Goal: Information Seeking & Learning: Check status

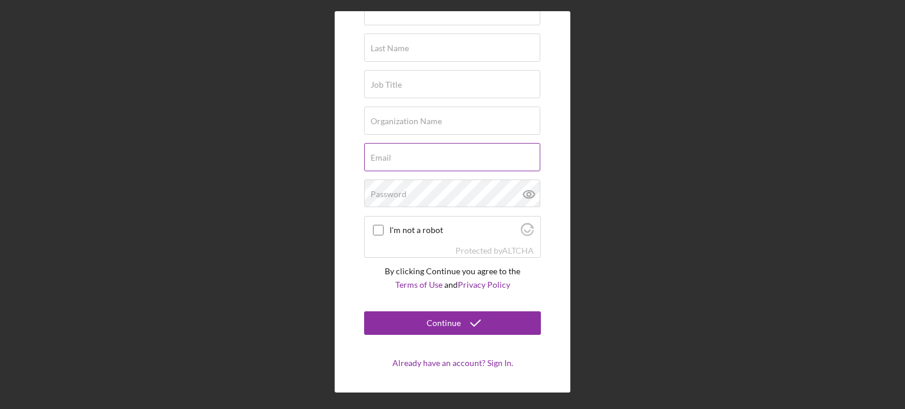
scroll to position [80, 0]
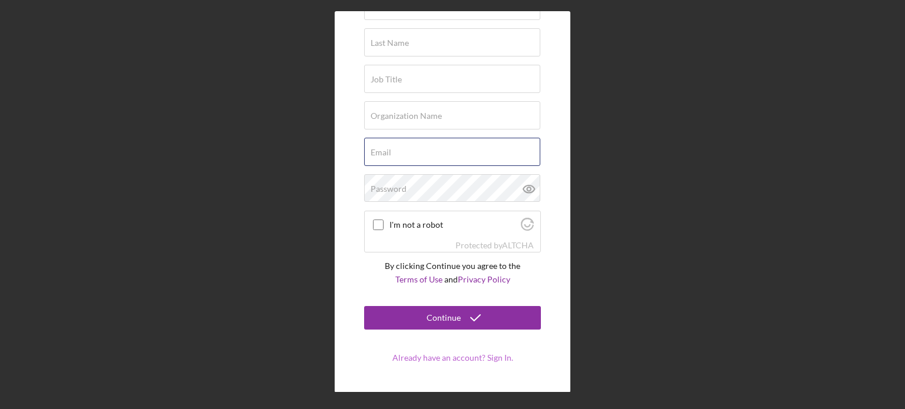
type input "nsokhom@vsedc.org"
click at [436, 357] on form "Try Lenderfit First Name Last Name Job Title Organization Name Email nsokhom@vs…" at bounding box center [452, 162] width 177 height 403
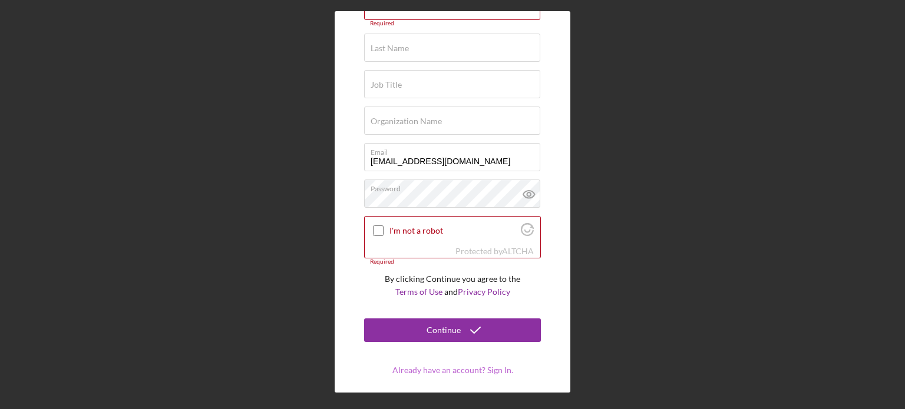
click at [430, 372] on link "Already have an account? Sign In." at bounding box center [452, 370] width 121 height 10
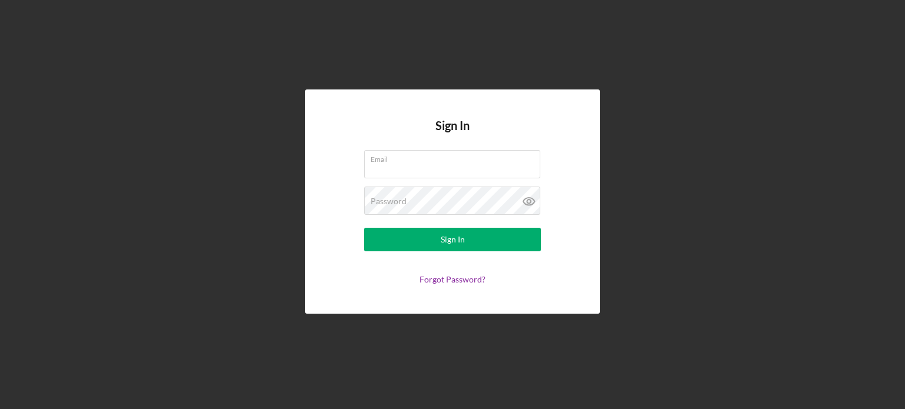
type input "[EMAIL_ADDRESS][DOMAIN_NAME]"
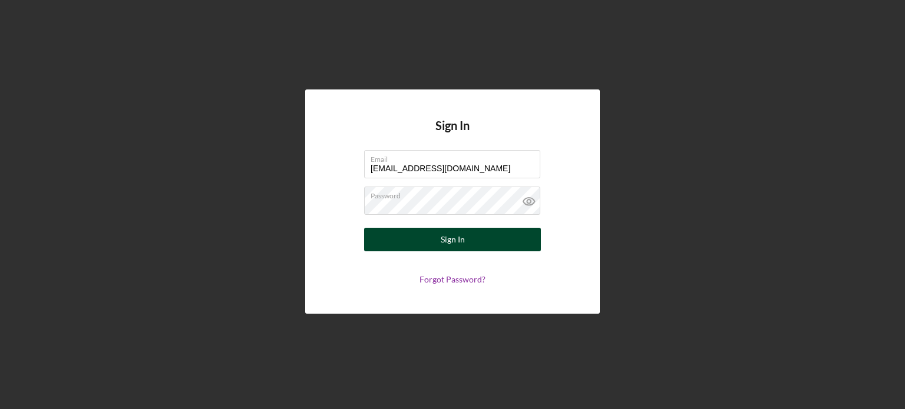
click at [449, 236] on div "Sign In" at bounding box center [453, 240] width 24 height 24
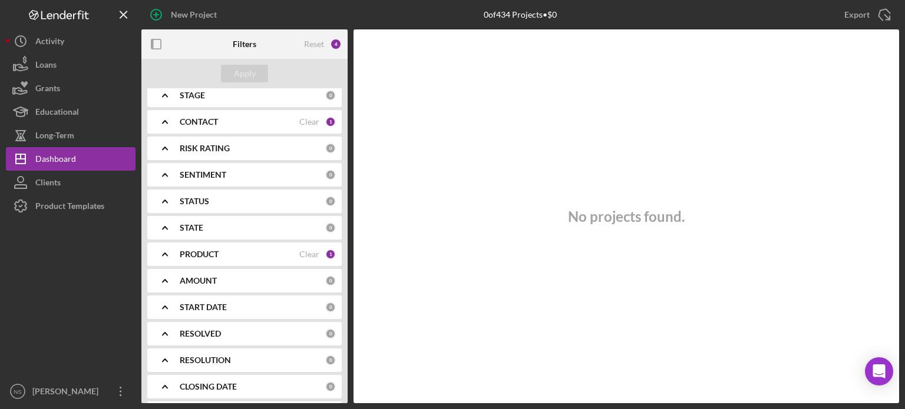
scroll to position [118, 0]
click at [285, 202] on div "STATUS" at bounding box center [252, 199] width 145 height 9
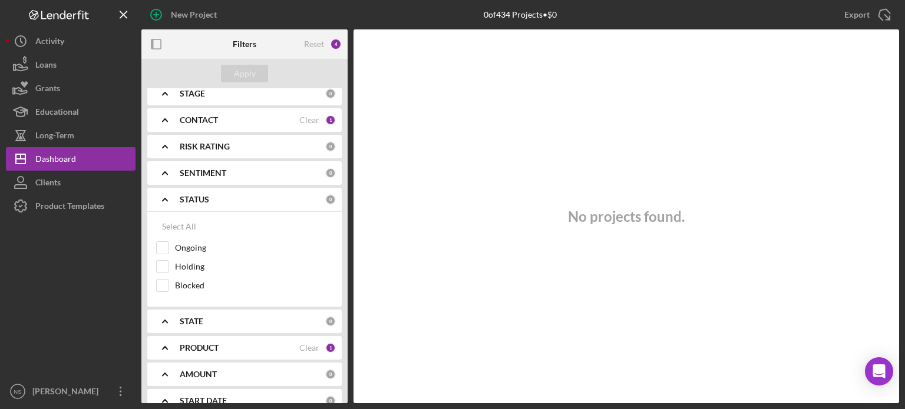
click at [285, 202] on div "STATUS" at bounding box center [252, 199] width 145 height 9
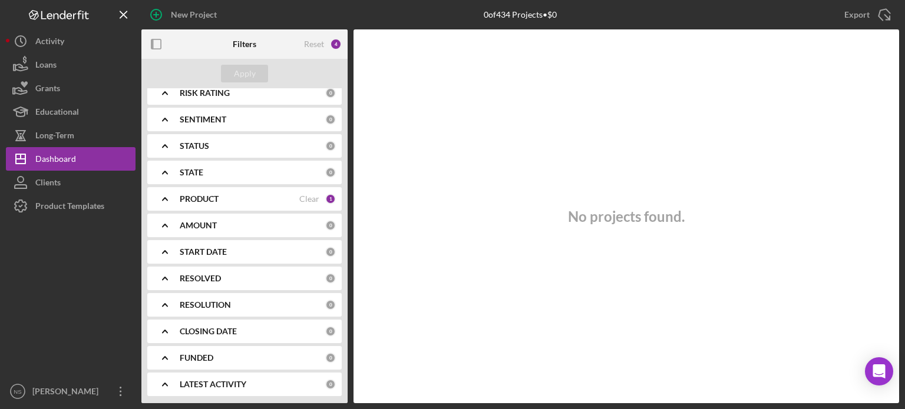
scroll to position [172, 0]
click at [264, 304] on div "RESOLUTION" at bounding box center [252, 304] width 145 height 9
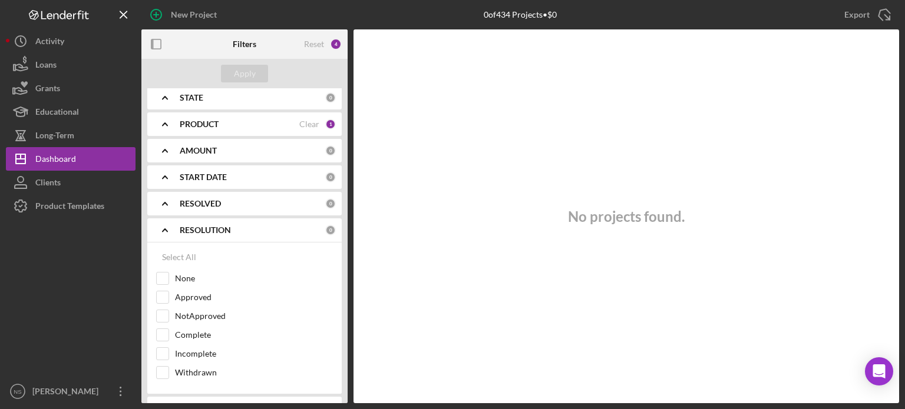
scroll to position [290, 0]
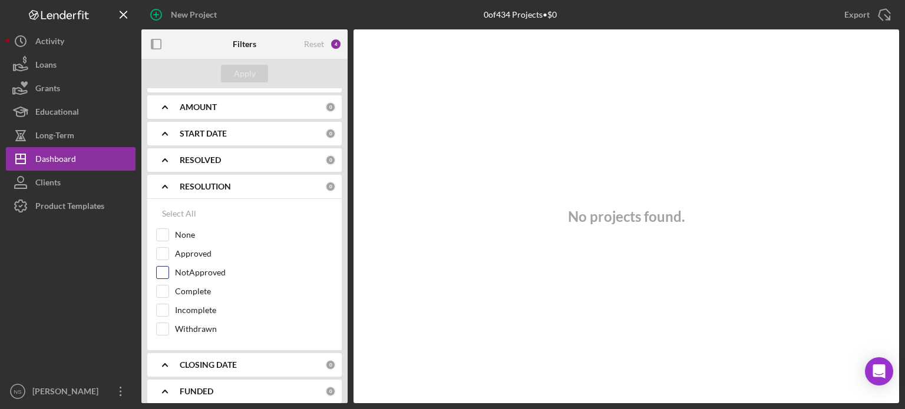
click at [161, 273] on input "NotApproved" at bounding box center [163, 273] width 12 height 12
checkbox input "true"
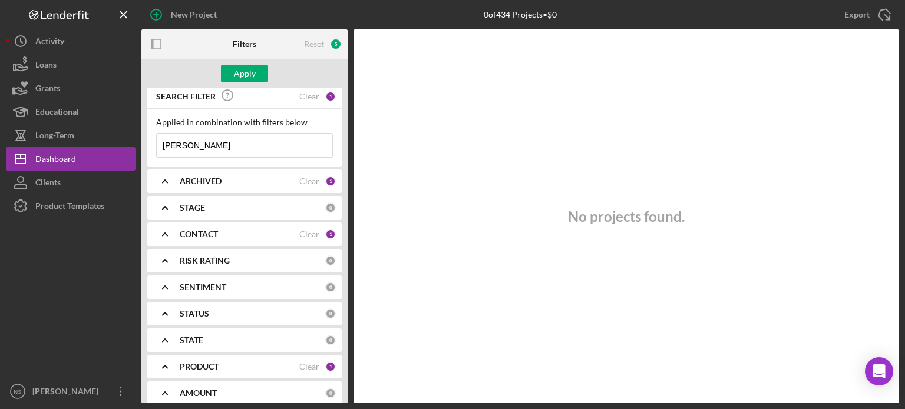
scroll to position [0, 0]
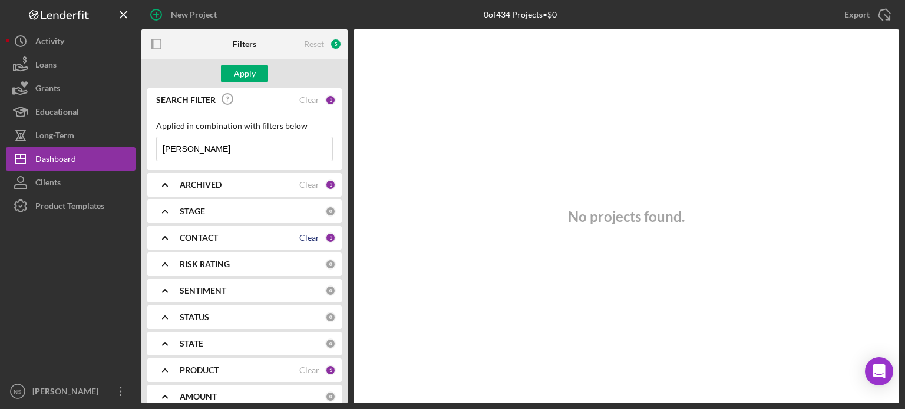
click at [313, 239] on div "Clear" at bounding box center [309, 237] width 20 height 9
click at [244, 75] on div "Apply" at bounding box center [245, 74] width 22 height 18
click at [307, 183] on div "Clear" at bounding box center [309, 184] width 20 height 9
click at [247, 69] on div "Apply" at bounding box center [245, 74] width 22 height 18
drag, startPoint x: 213, startPoint y: 141, endPoint x: 140, endPoint y: 138, distance: 72.5
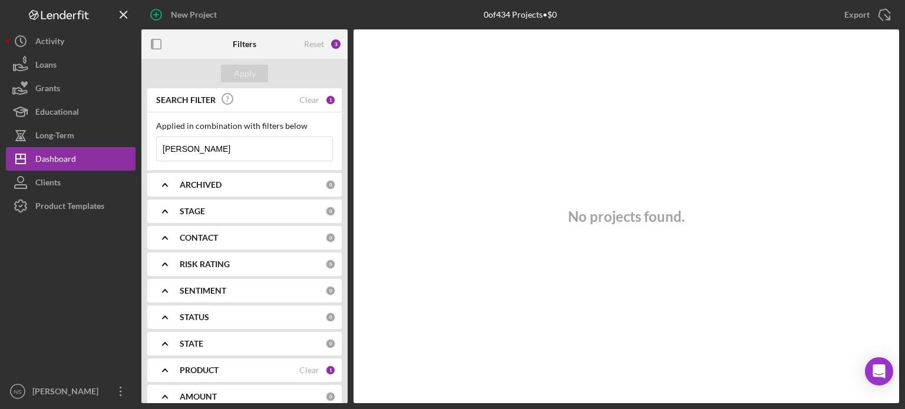
click at [140, 138] on div "New Project 0 of 434 Projects • $0 harold Export Icon/Export Filters Reset 3 Ap…" at bounding box center [452, 201] width 893 height 403
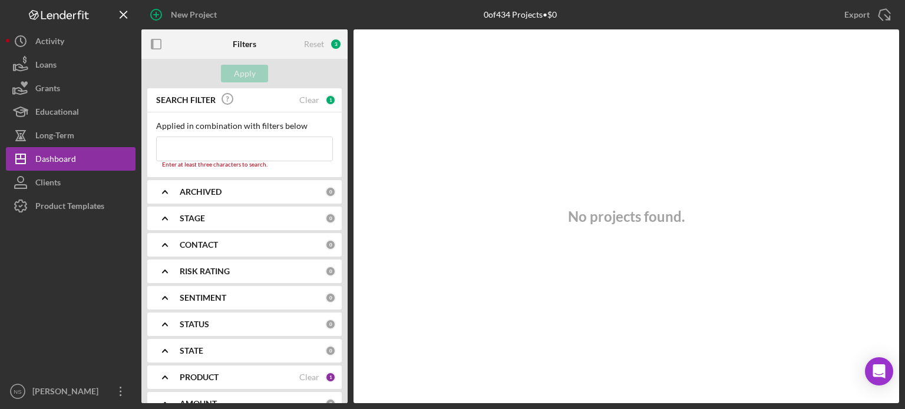
click at [199, 75] on div "Apply" at bounding box center [244, 73] width 206 height 29
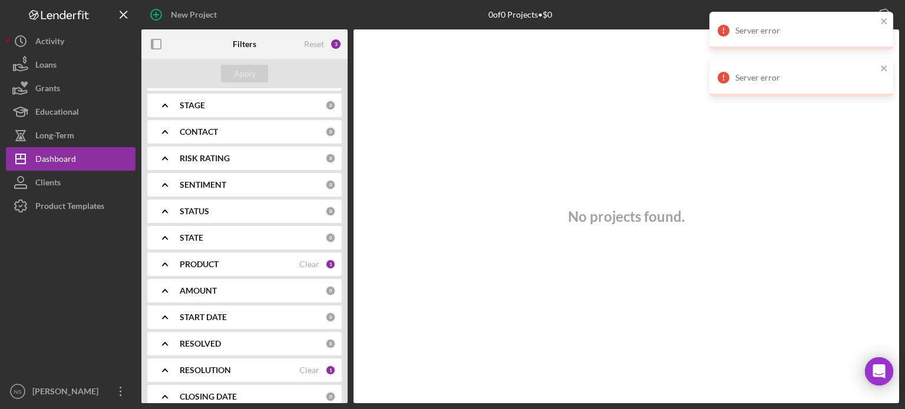
scroll to position [118, 0]
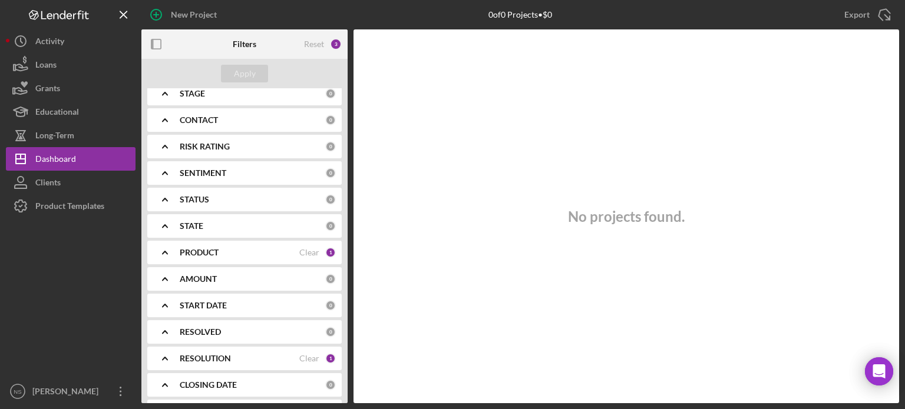
click at [299, 254] on div "Clear" at bounding box center [309, 252] width 20 height 9
click at [250, 200] on div "STATUS" at bounding box center [252, 199] width 145 height 9
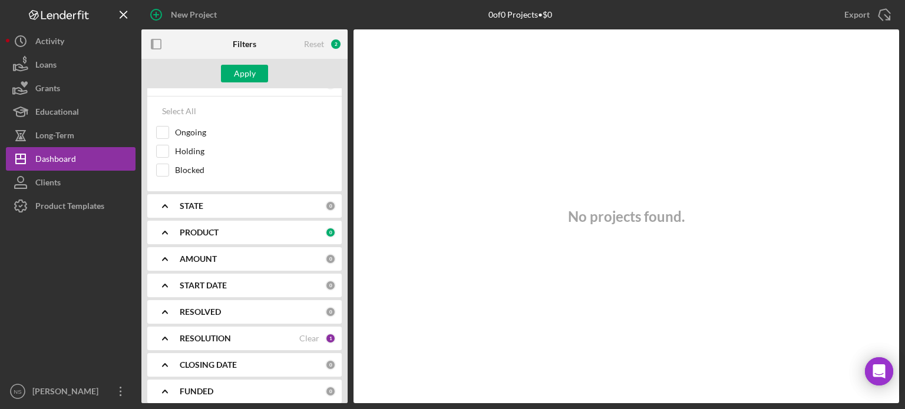
scroll to position [236, 0]
click at [252, 232] on div "PRODUCT" at bounding box center [252, 230] width 145 height 9
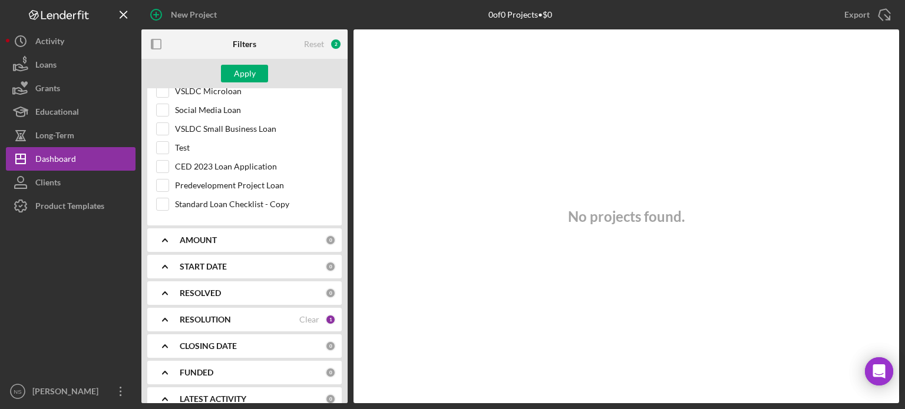
scroll to position [436, 0]
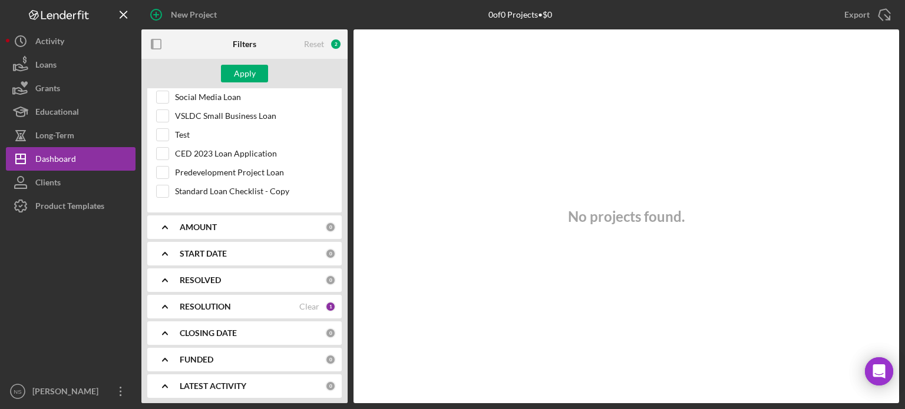
click at [243, 304] on div "RESOLUTION" at bounding box center [240, 306] width 120 height 9
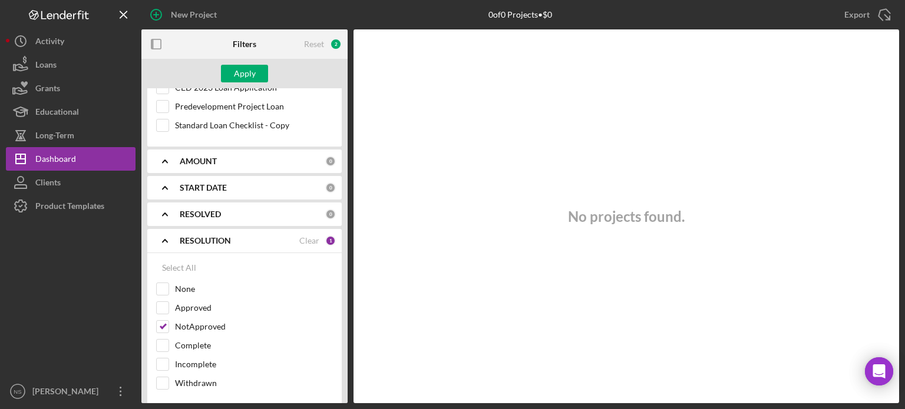
scroll to position [554, 0]
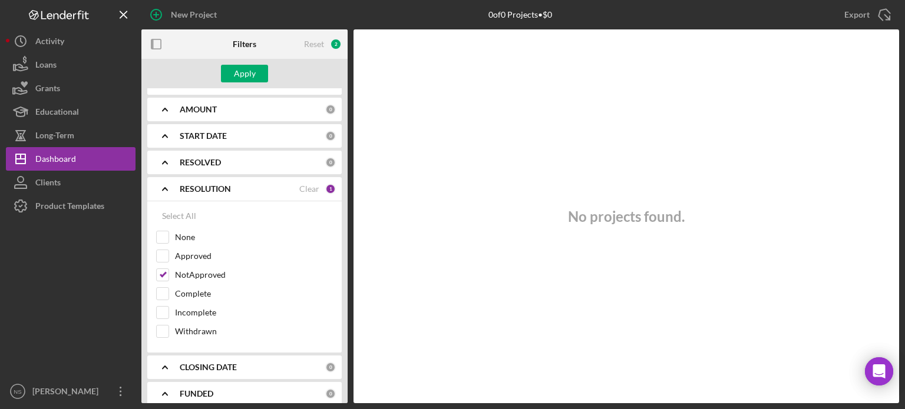
click at [245, 191] on div "RESOLUTION Clear 1" at bounding box center [258, 189] width 156 height 24
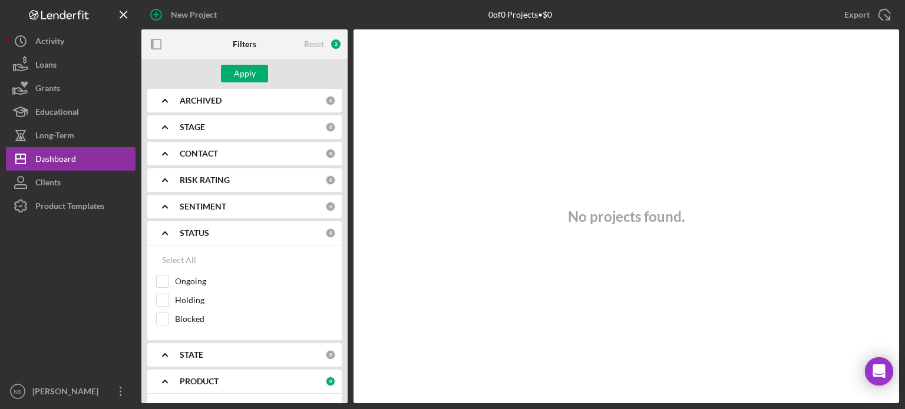
scroll to position [82, 0]
click at [247, 76] on div "Apply" at bounding box center [245, 74] width 22 height 18
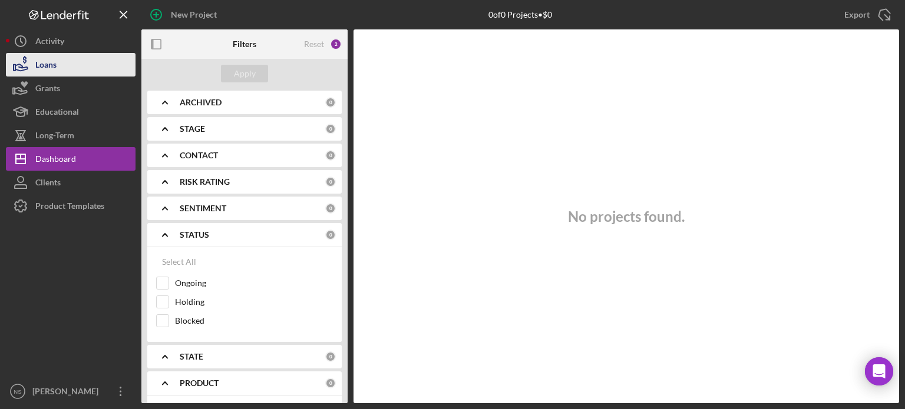
click at [54, 64] on div "Loans" at bounding box center [45, 66] width 21 height 27
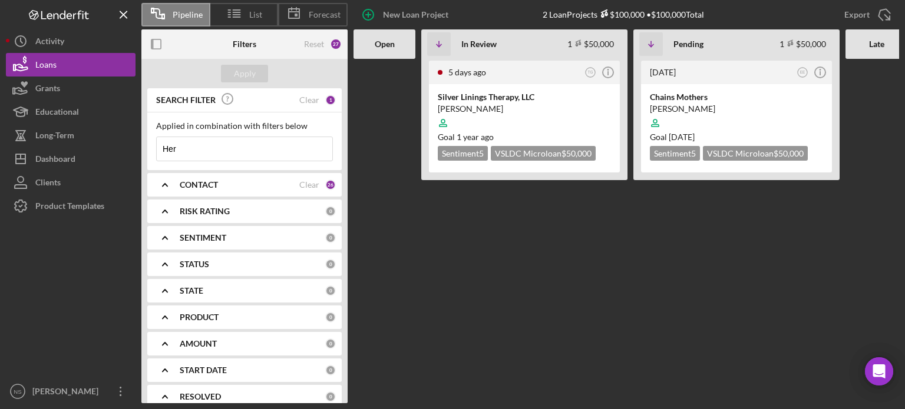
click at [161, 266] on icon "Icon/Expander" at bounding box center [164, 264] width 29 height 29
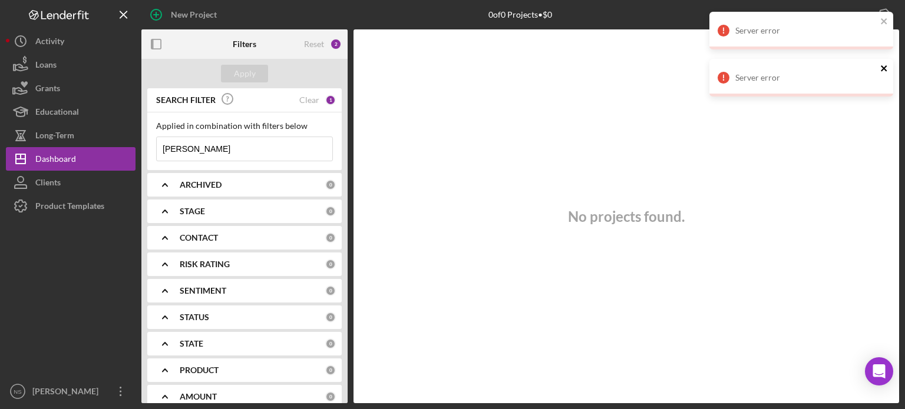
click at [882, 71] on icon "close" at bounding box center [884, 68] width 8 height 9
click at [883, 22] on icon "close" at bounding box center [884, 21] width 6 height 6
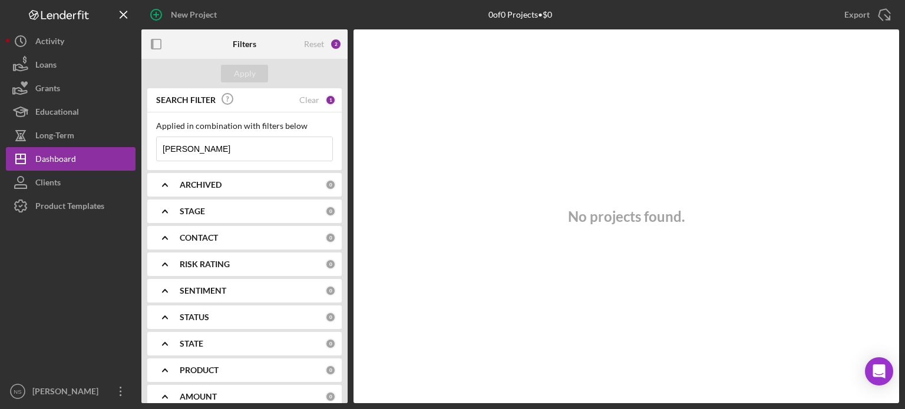
click at [335, 45] on div "2" at bounding box center [336, 44] width 12 height 12
click at [312, 45] on div "Reset" at bounding box center [314, 43] width 20 height 9
click at [301, 186] on div "Clear" at bounding box center [309, 184] width 20 height 9
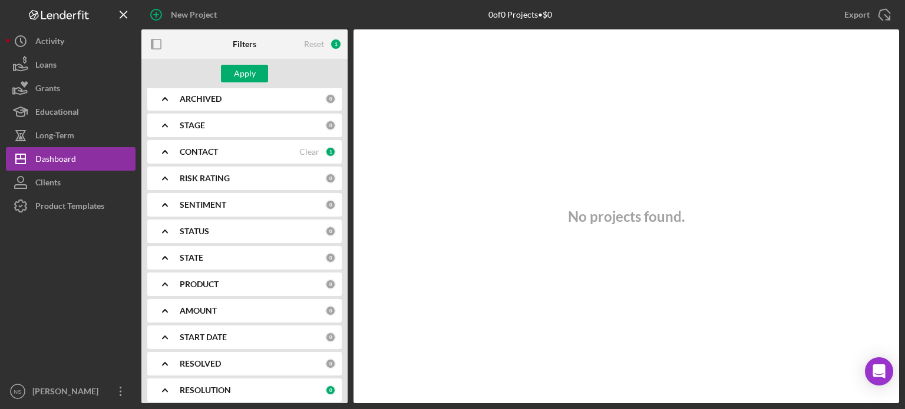
scroll to position [118, 0]
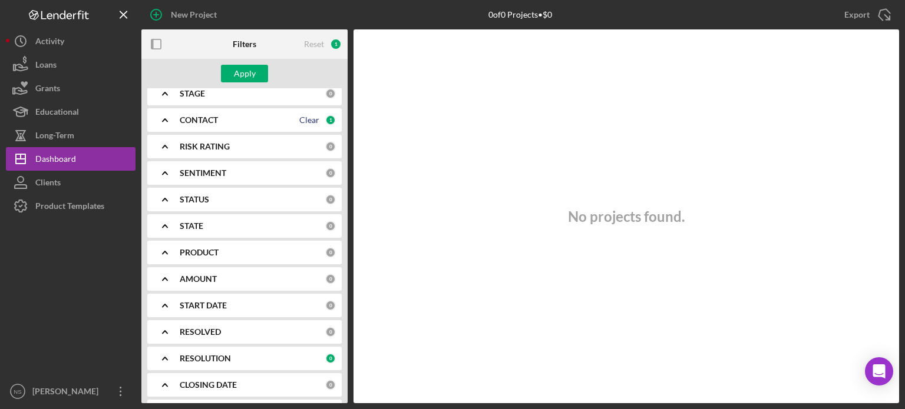
click at [313, 123] on div "Clear" at bounding box center [309, 119] width 20 height 9
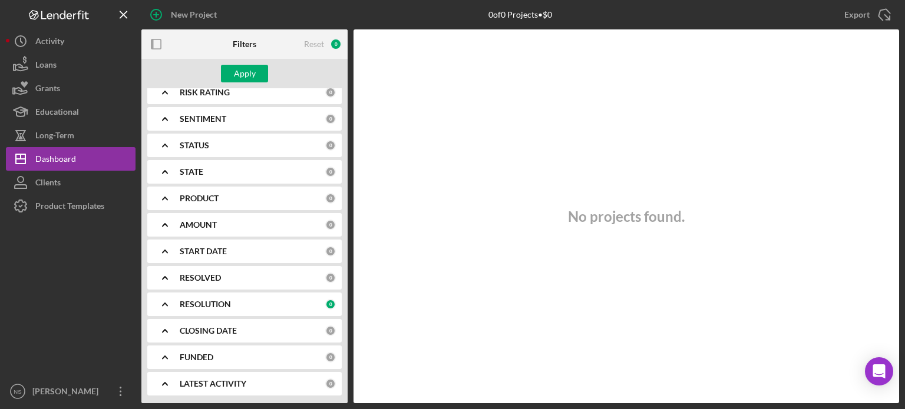
click at [289, 305] on div "RESOLUTION" at bounding box center [252, 304] width 145 height 9
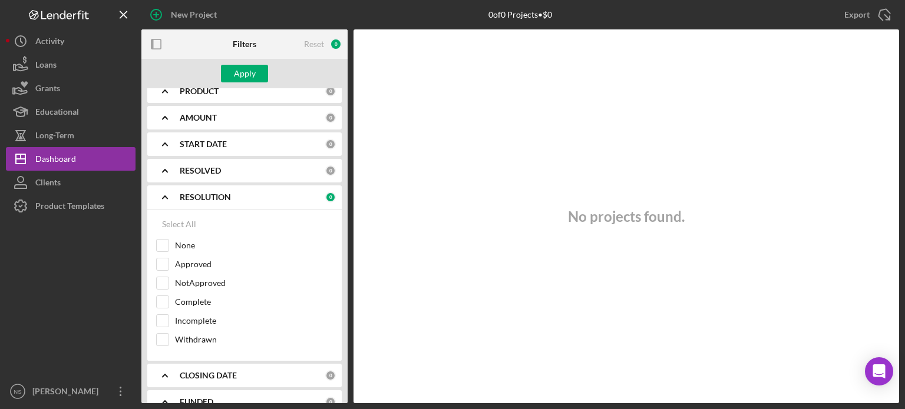
scroll to position [290, 0]
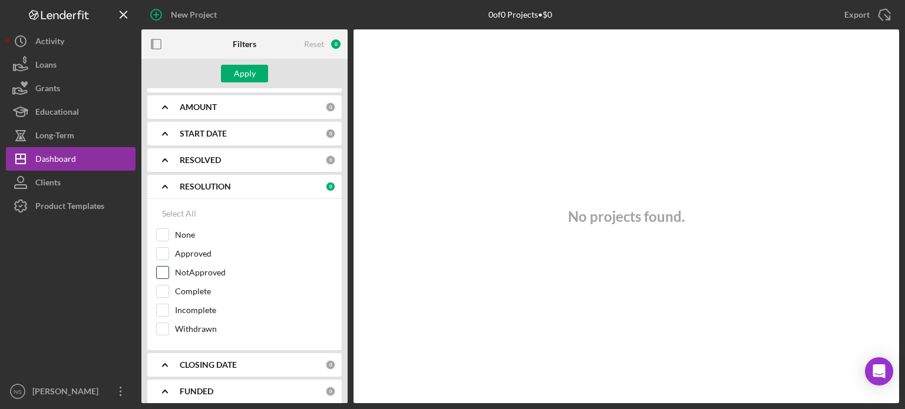
click at [163, 272] on input "NotApproved" at bounding box center [163, 273] width 12 height 12
checkbox input "true"
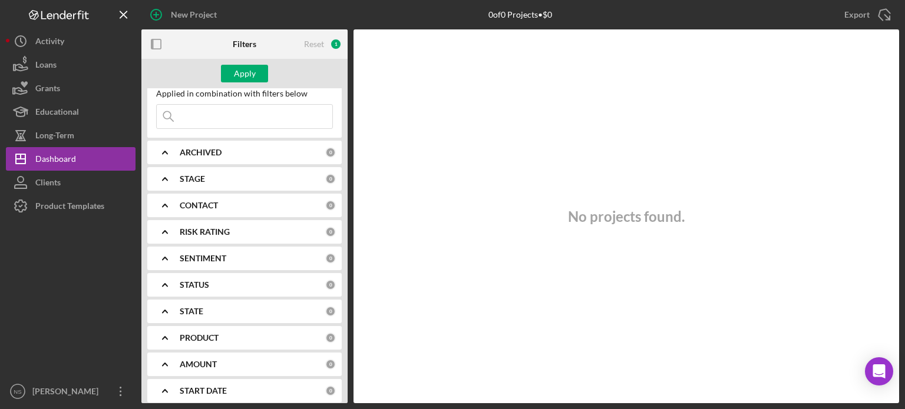
scroll to position [0, 0]
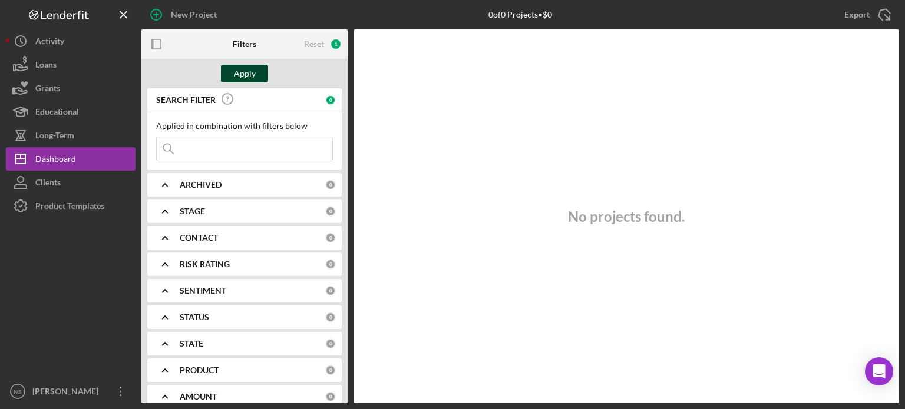
click at [249, 77] on div "Apply" at bounding box center [245, 74] width 22 height 18
click at [221, 139] on input at bounding box center [245, 149] width 176 height 24
click at [176, 148] on icon at bounding box center [169, 149] width 24 height 24
click at [168, 148] on icon at bounding box center [169, 149] width 24 height 24
click at [187, 148] on input at bounding box center [245, 149] width 176 height 24
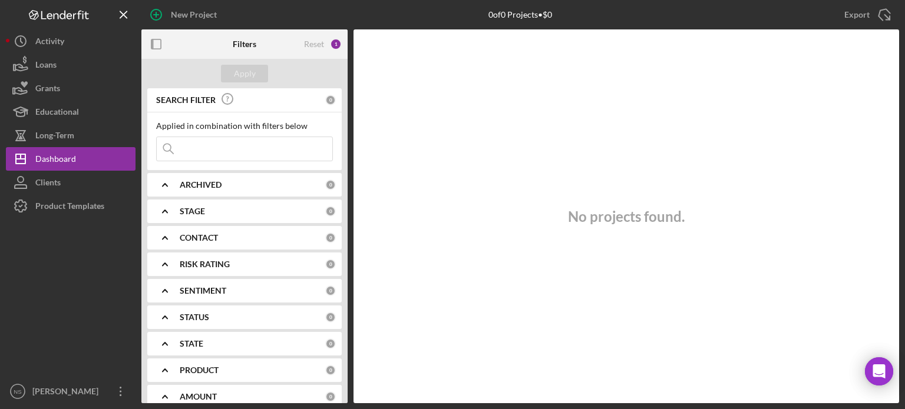
click at [187, 148] on input at bounding box center [245, 149] width 176 height 24
click at [315, 128] on div "Applied in combination with filters below" at bounding box center [244, 125] width 177 height 9
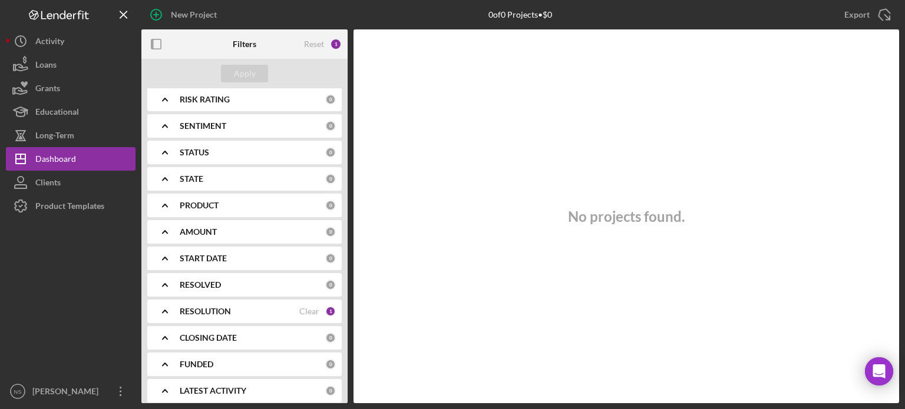
scroll to position [172, 0]
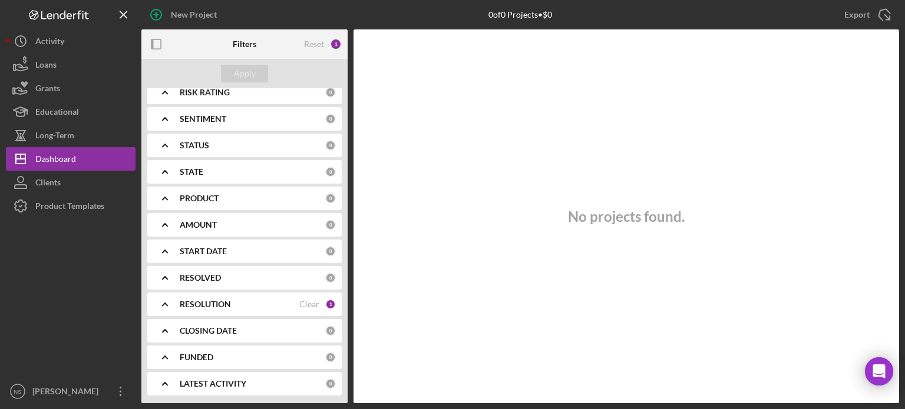
click at [320, 302] on div "RESOLUTION Clear 1" at bounding box center [258, 304] width 156 height 11
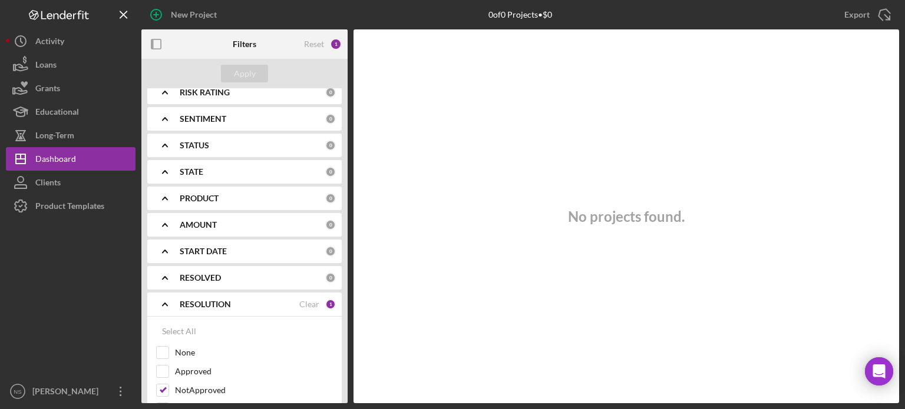
click at [328, 303] on div "1" at bounding box center [330, 304] width 11 height 11
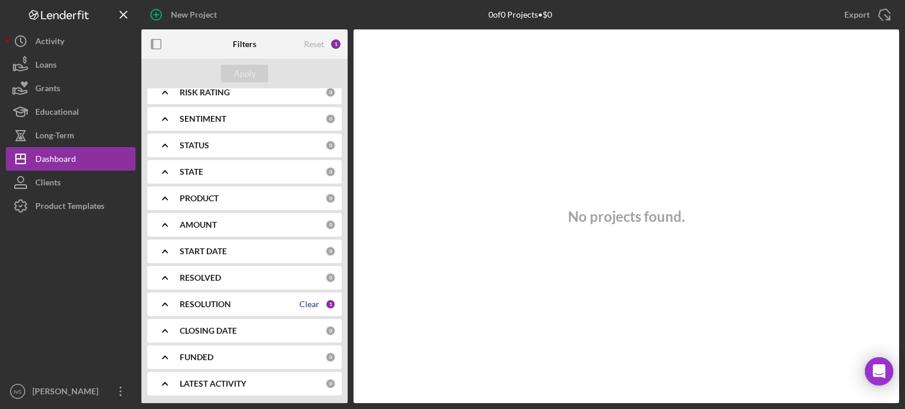
click at [306, 303] on div "Clear" at bounding box center [309, 304] width 20 height 9
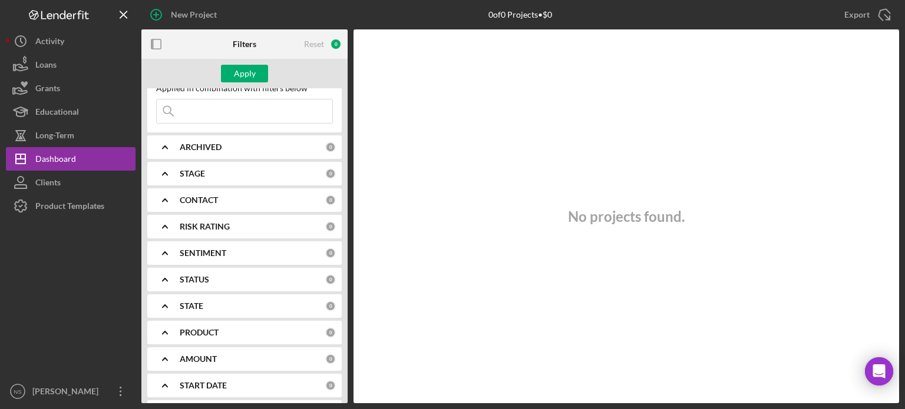
scroll to position [0, 0]
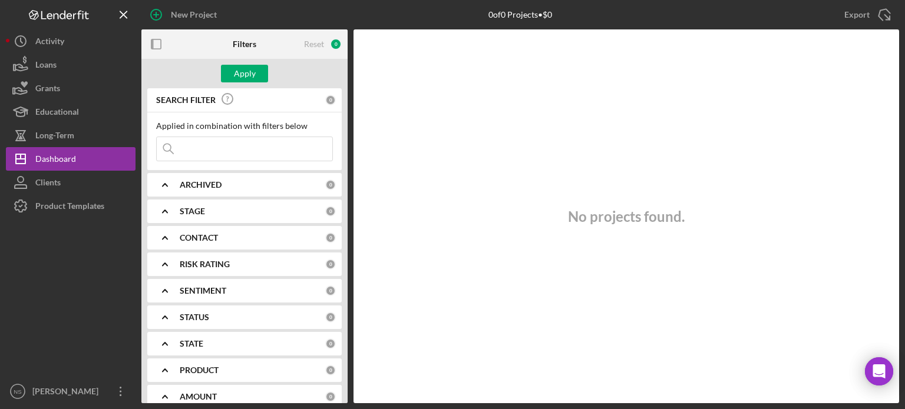
click at [205, 317] on b "STATUS" at bounding box center [194, 317] width 29 height 9
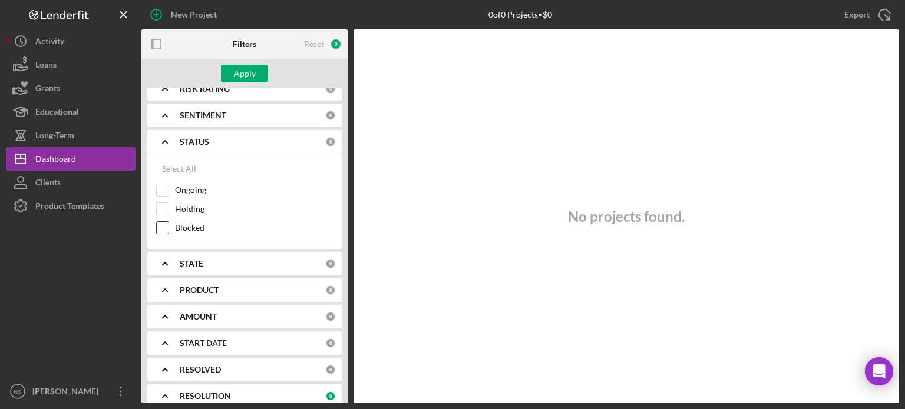
scroll to position [177, 0]
click at [172, 169] on div "Select All" at bounding box center [179, 168] width 34 height 24
checkbox input "true"
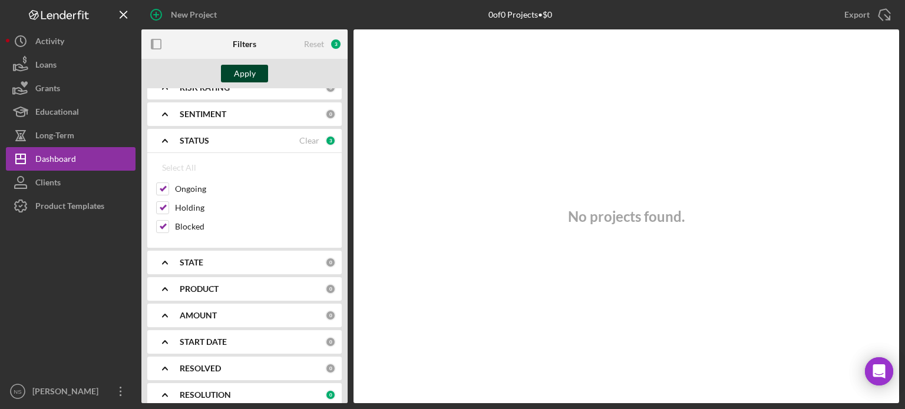
click at [258, 75] on button "Apply" at bounding box center [244, 74] width 47 height 18
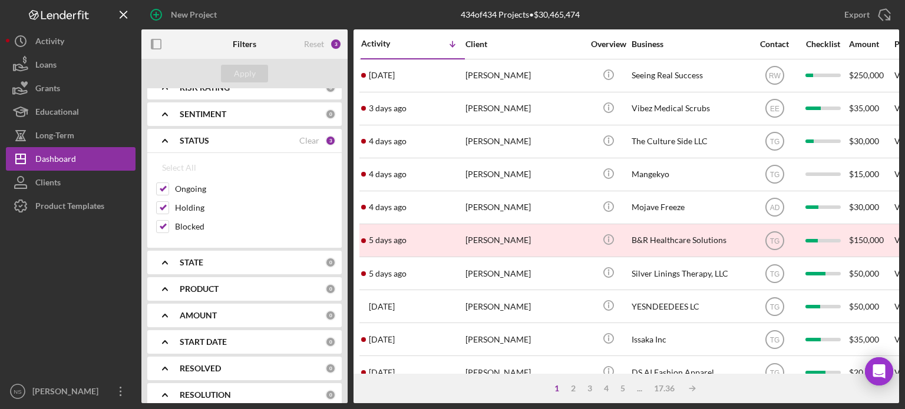
click at [716, 384] on div "1 2 3 4 5 ... 17.36 Icon/Table Sort Arrow" at bounding box center [625, 388] width 545 height 29
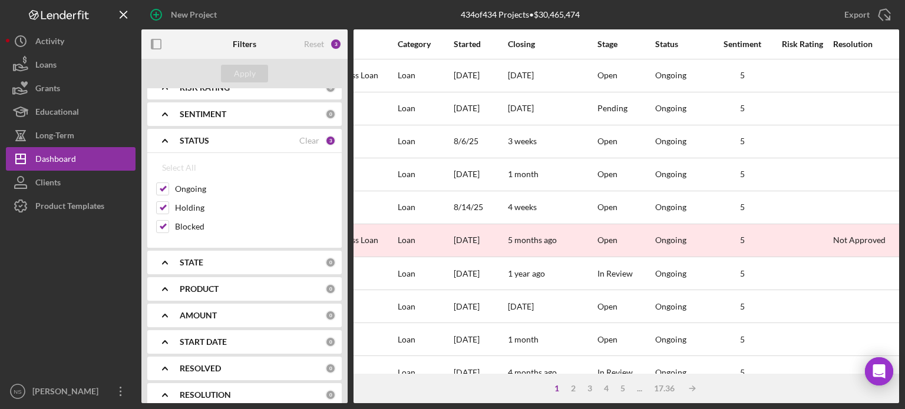
scroll to position [0, 624]
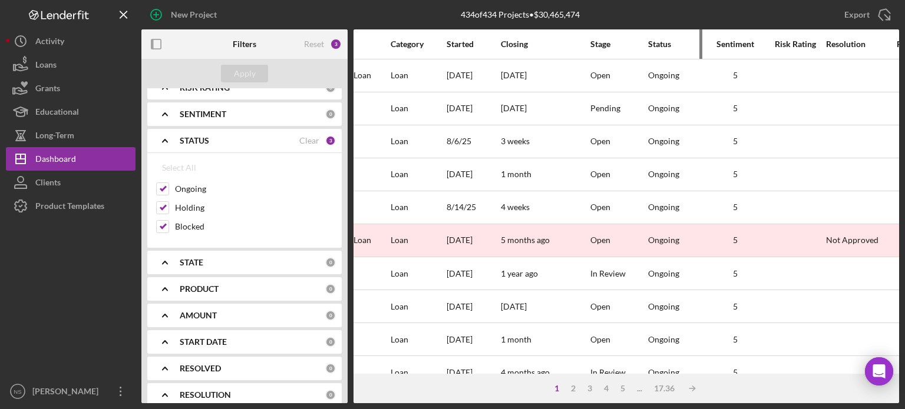
click at [661, 42] on div "Status" at bounding box center [676, 43] width 57 height 9
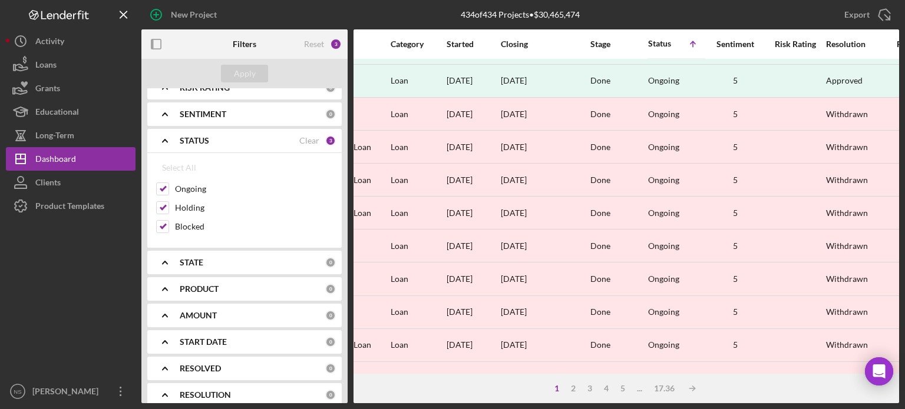
scroll to position [525, 624]
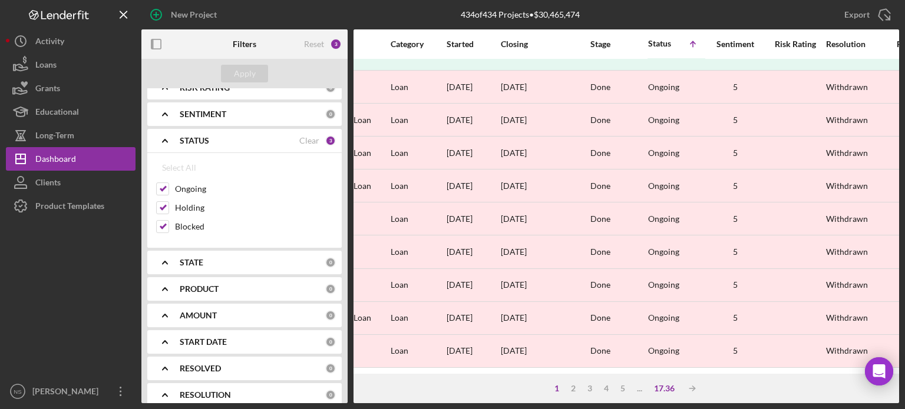
click at [661, 389] on div "17.36" at bounding box center [664, 388] width 32 height 9
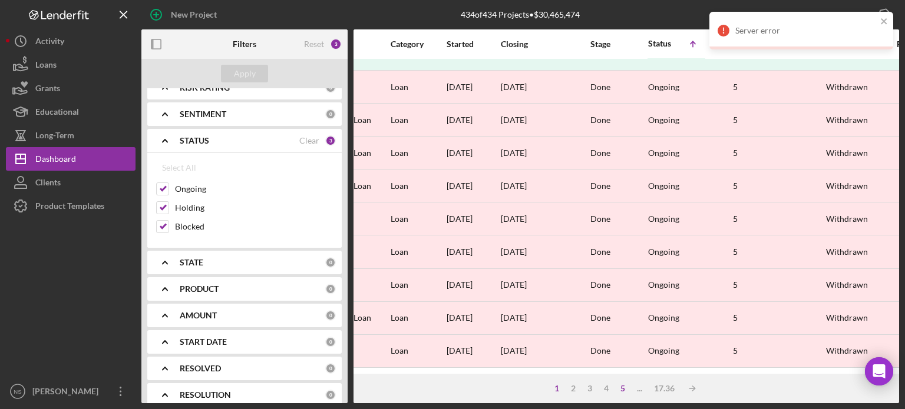
click at [624, 386] on div "5" at bounding box center [622, 388] width 16 height 9
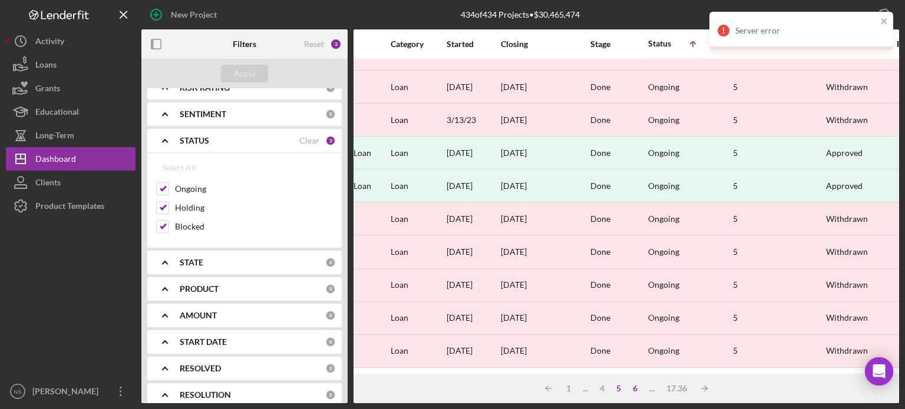
click at [636, 389] on div "6" at bounding box center [635, 388] width 16 height 9
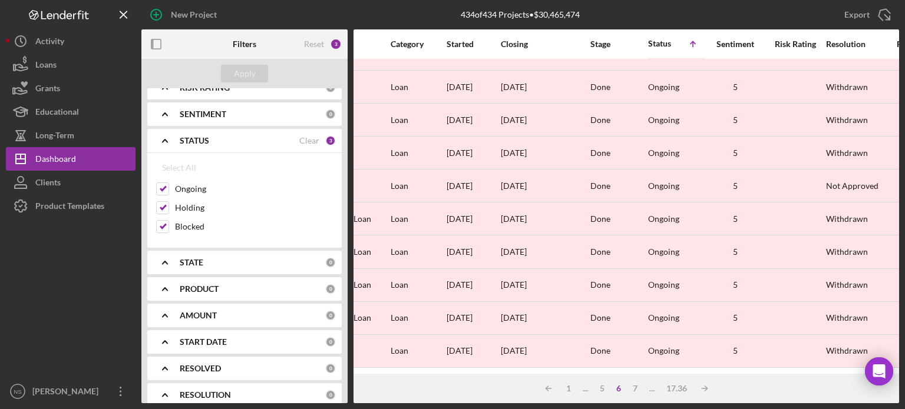
click at [653, 388] on div "..." at bounding box center [651, 388] width 17 height 9
click at [635, 388] on div "7" at bounding box center [635, 388] width 16 height 9
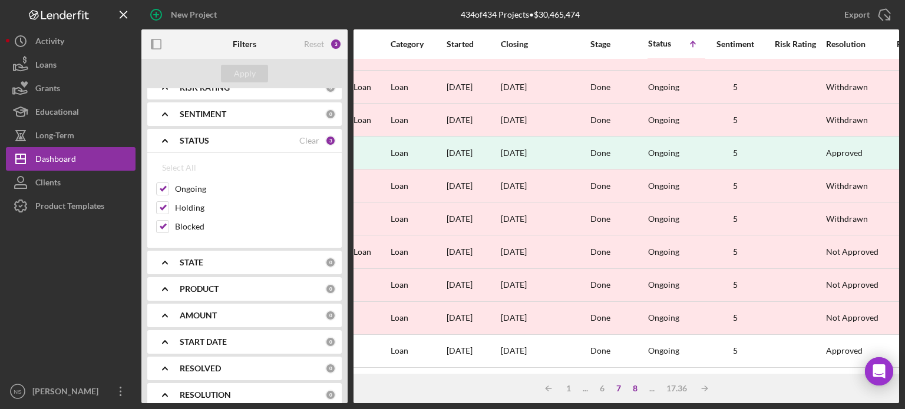
click at [636, 389] on div "8" at bounding box center [635, 388] width 16 height 9
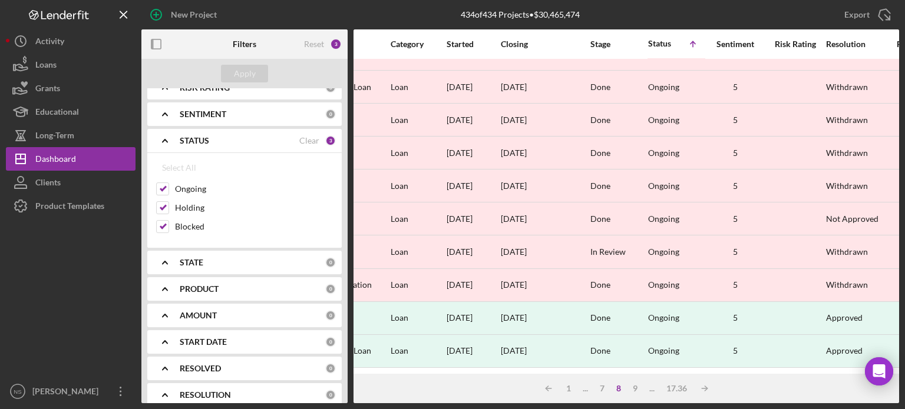
click at [618, 390] on div "8" at bounding box center [618, 388] width 16 height 9
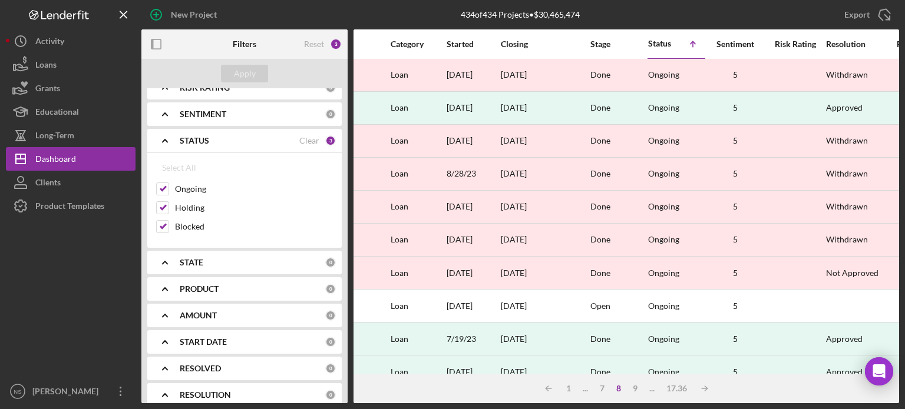
scroll to position [0, 624]
click at [459, 45] on div "Started" at bounding box center [472, 43] width 53 height 9
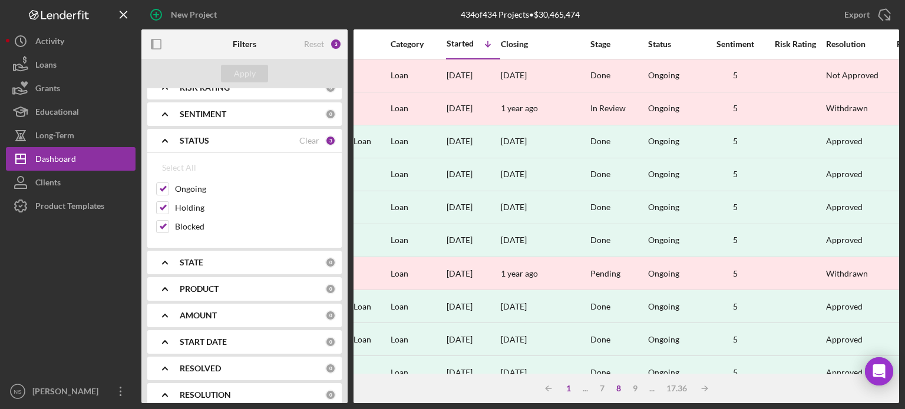
click at [570, 388] on div "1" at bounding box center [568, 388] width 16 height 9
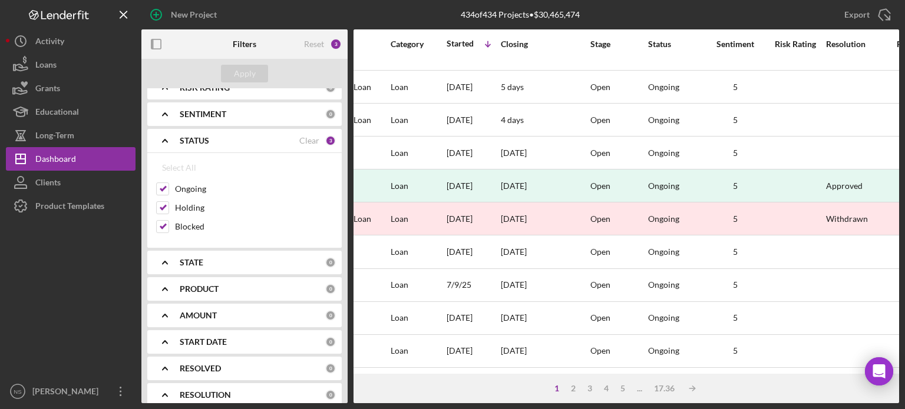
scroll to position [525, 624]
click at [571, 389] on div "2" at bounding box center [573, 388] width 16 height 9
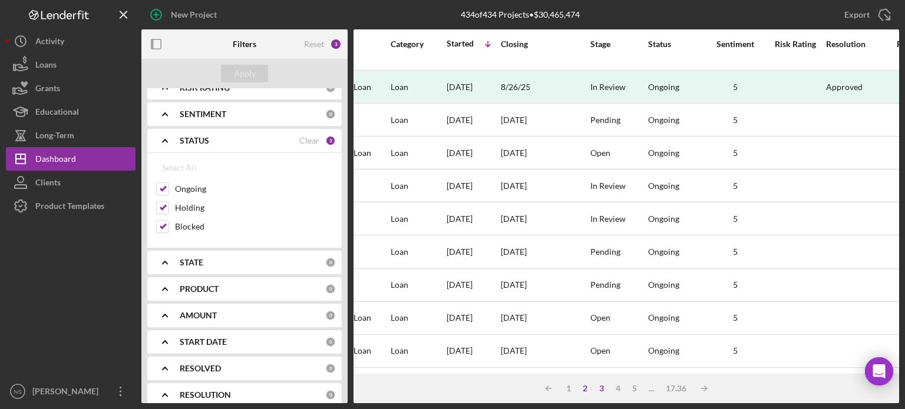
click at [602, 389] on div "3" at bounding box center [601, 388] width 16 height 9
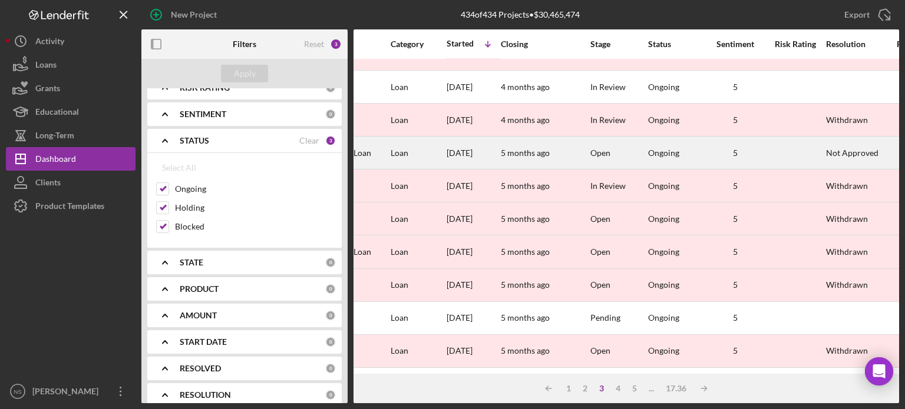
click at [424, 153] on div "Loan" at bounding box center [418, 152] width 55 height 31
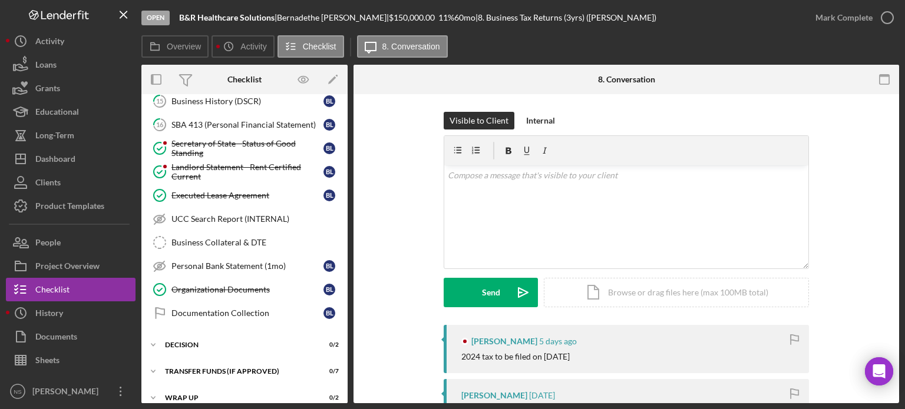
scroll to position [234, 0]
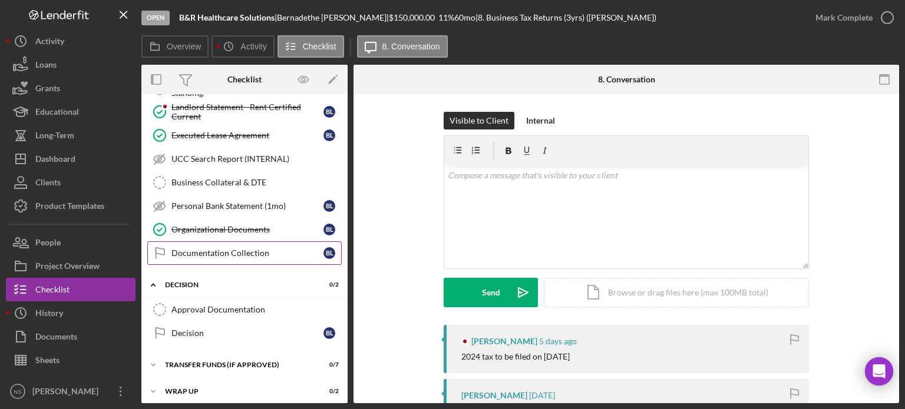
scroll to position [287, 0]
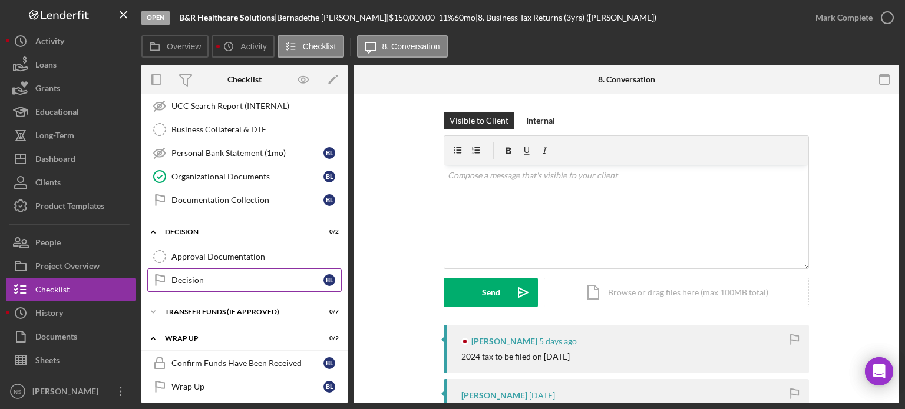
scroll to position [340, 0]
click at [153, 330] on icon "Icon/Expander" at bounding box center [153, 338] width 24 height 24
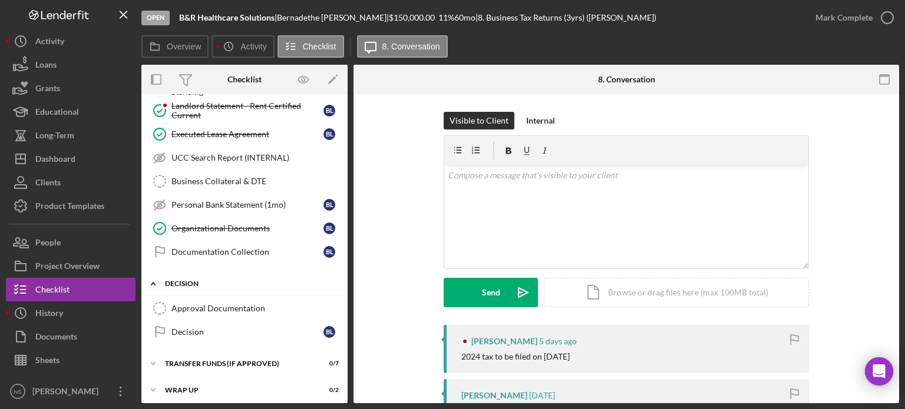
click at [186, 280] on div "Decision" at bounding box center [249, 283] width 168 height 7
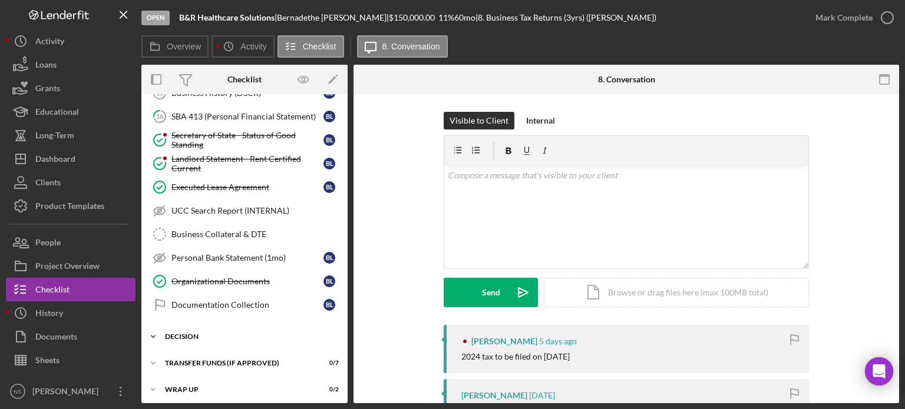
click at [152, 335] on icon "Icon/Expander" at bounding box center [153, 337] width 24 height 24
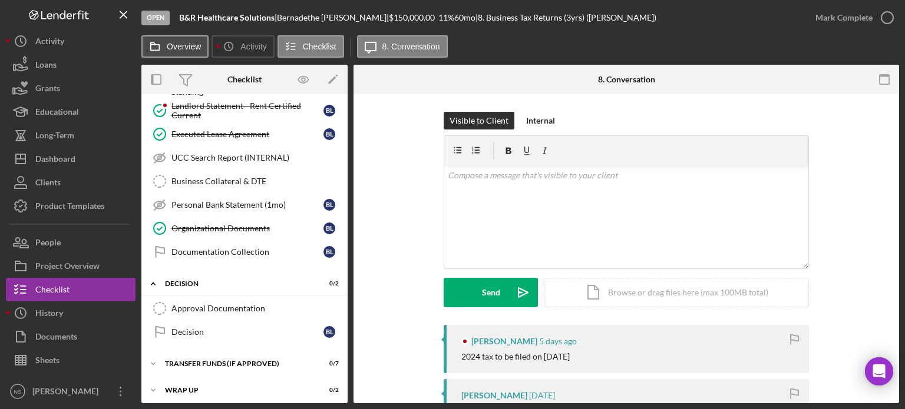
click at [177, 49] on label "Overview" at bounding box center [184, 46] width 34 height 9
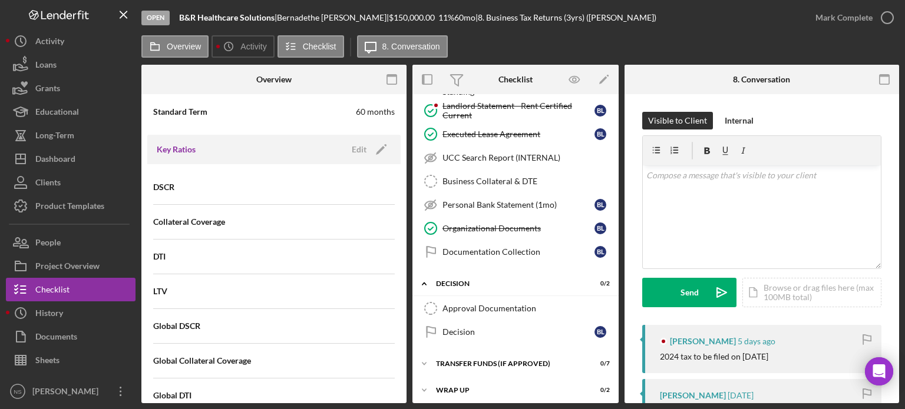
scroll to position [825, 0]
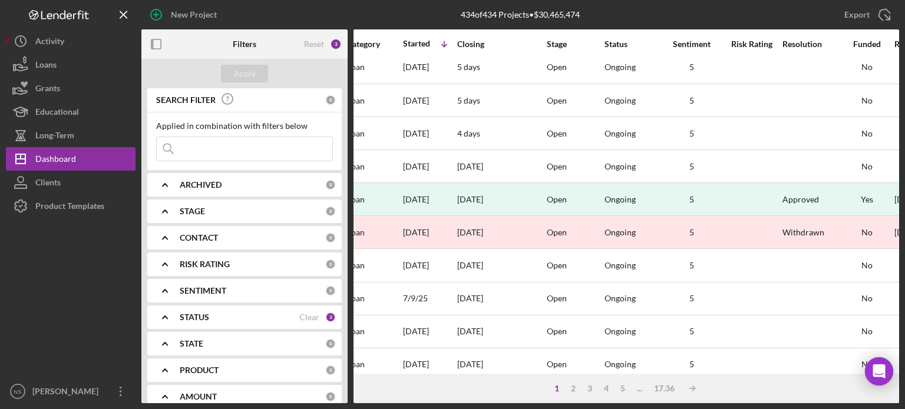
scroll to position [525, 668]
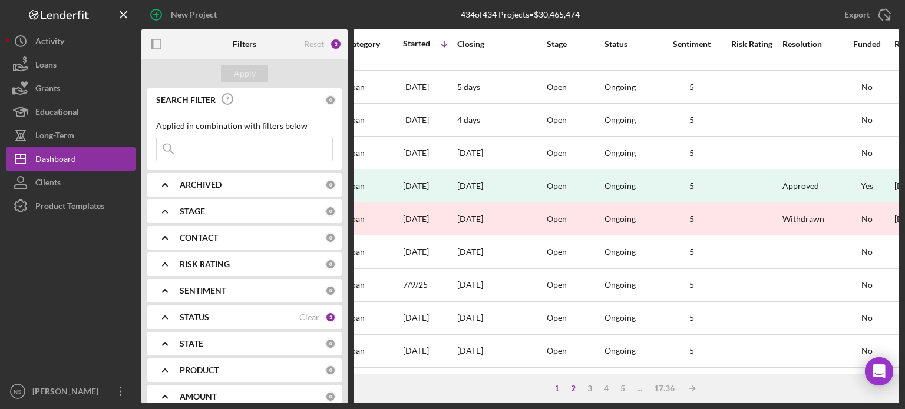
click at [573, 388] on div "2" at bounding box center [573, 388] width 16 height 9
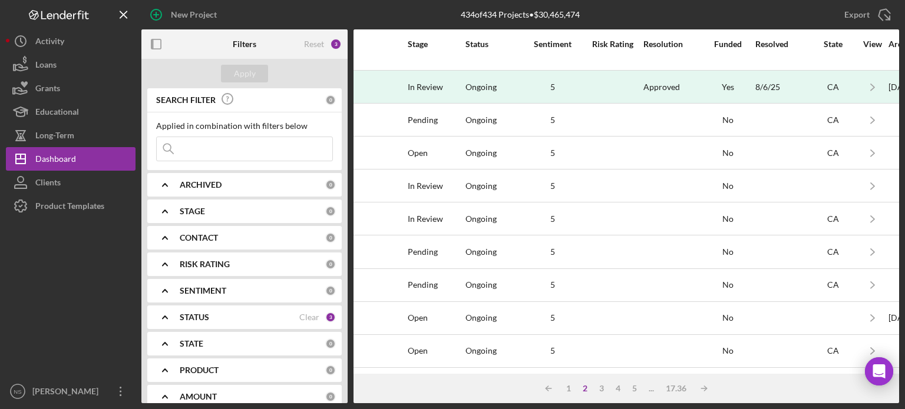
scroll to position [525, 762]
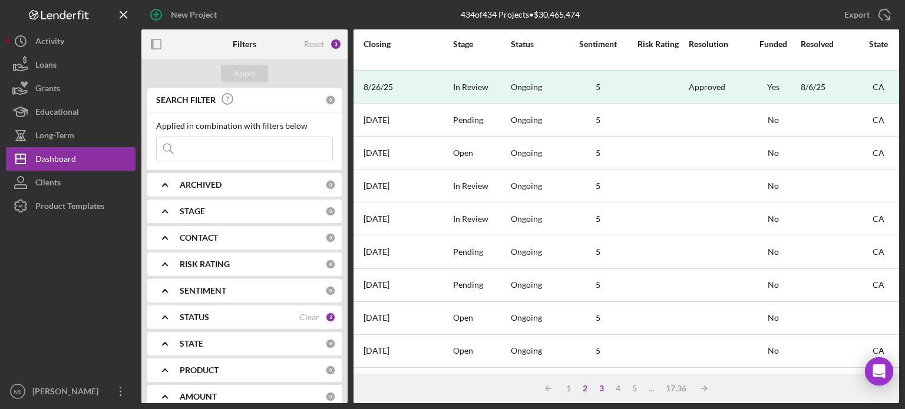
click at [603, 386] on div "3" at bounding box center [601, 388] width 16 height 9
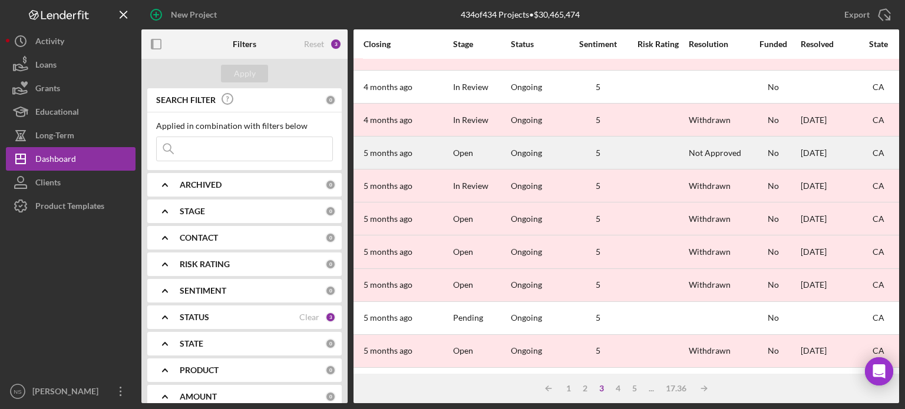
click at [667, 138] on div at bounding box center [658, 152] width 59 height 31
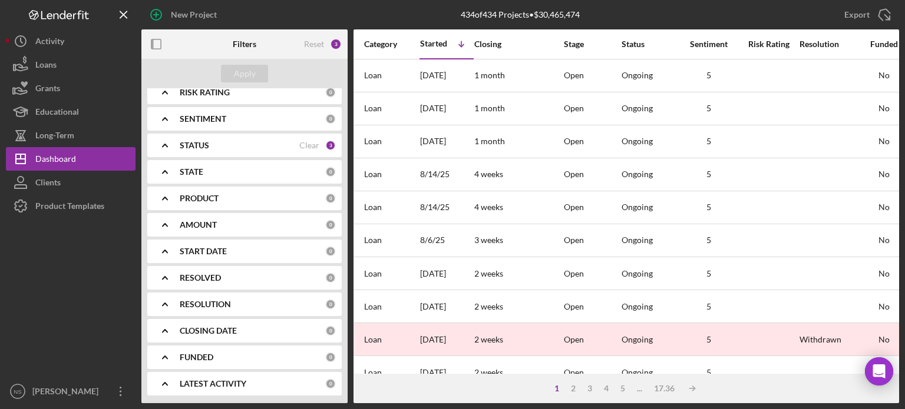
scroll to position [0, 660]
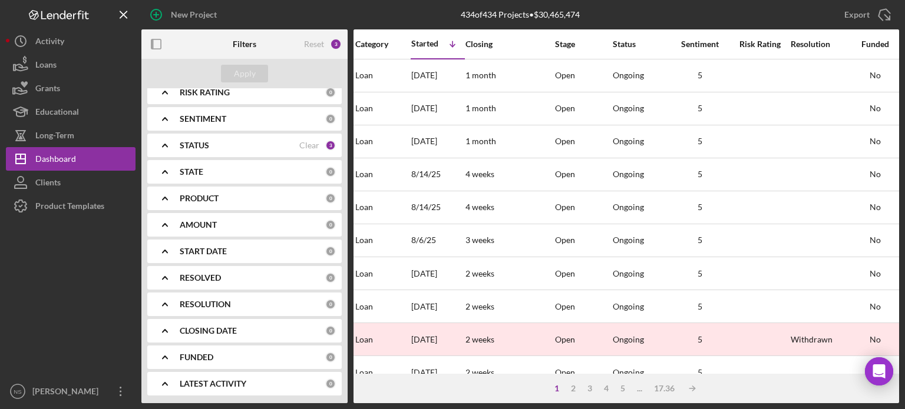
click at [168, 304] on icon "Icon/Expander" at bounding box center [164, 304] width 29 height 29
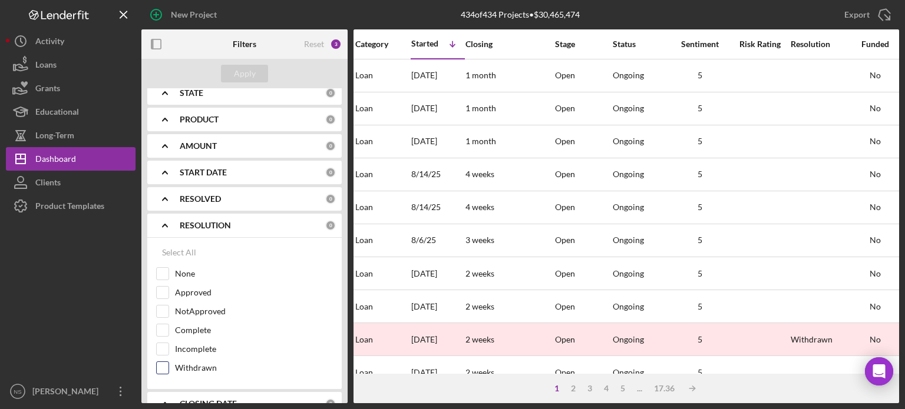
scroll to position [290, 0]
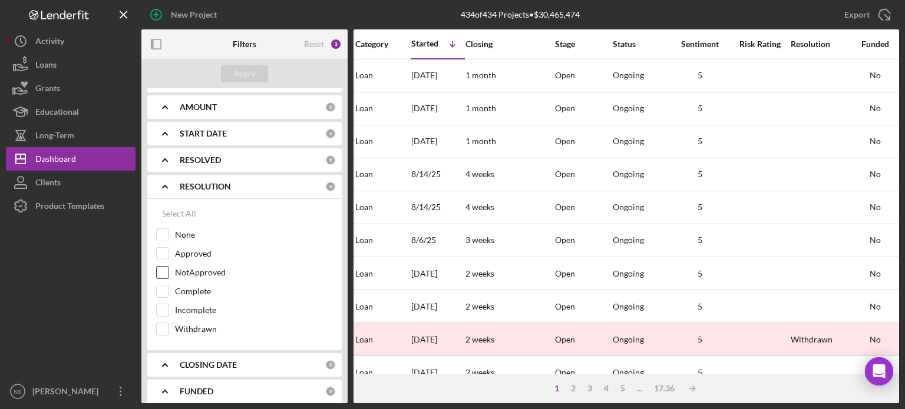
click at [162, 267] on input "NotApproved" at bounding box center [163, 273] width 12 height 12
checkbox input "true"
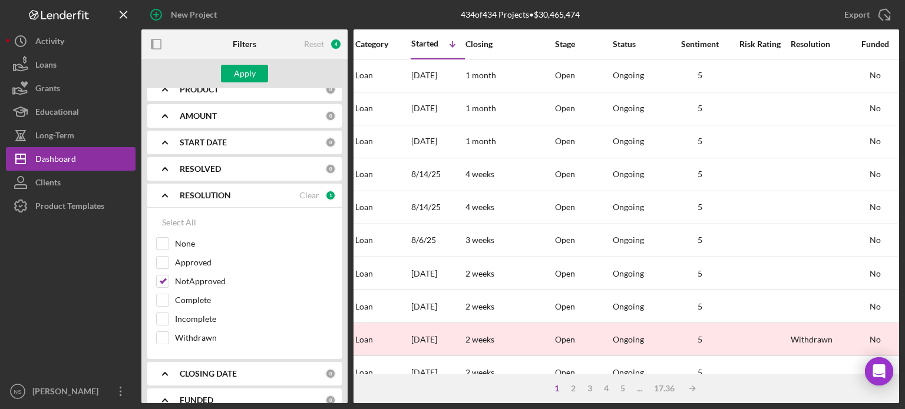
scroll to position [323, 0]
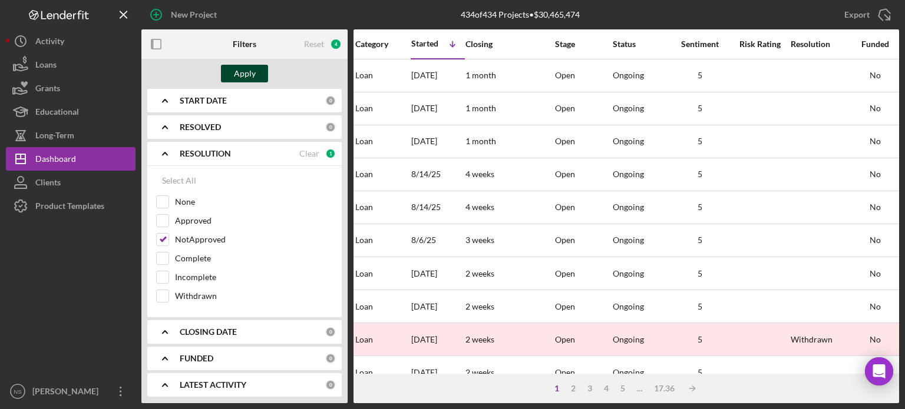
click at [239, 75] on div "Apply" at bounding box center [245, 74] width 22 height 18
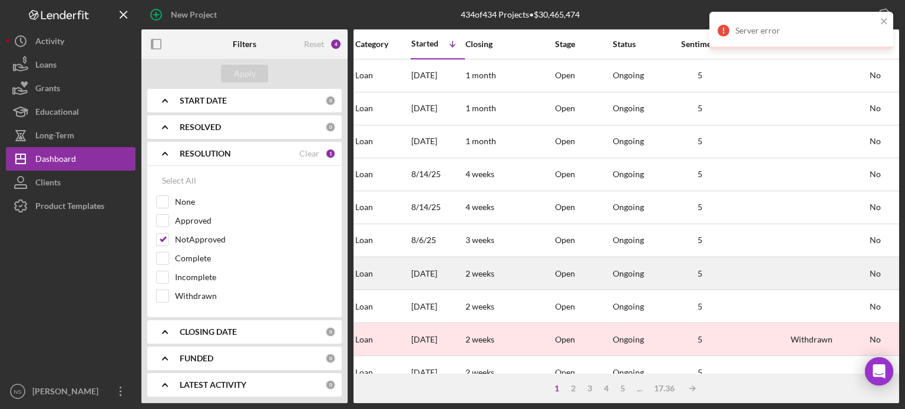
click at [765, 263] on div at bounding box center [759, 273] width 59 height 31
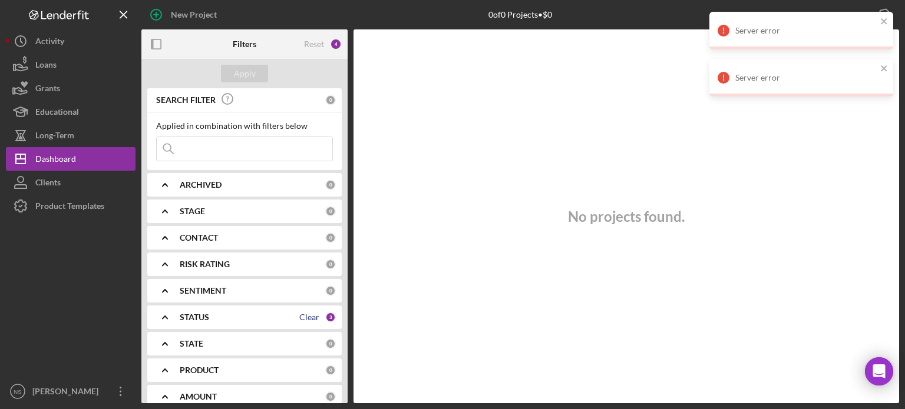
click at [303, 316] on div "Clear" at bounding box center [309, 317] width 20 height 9
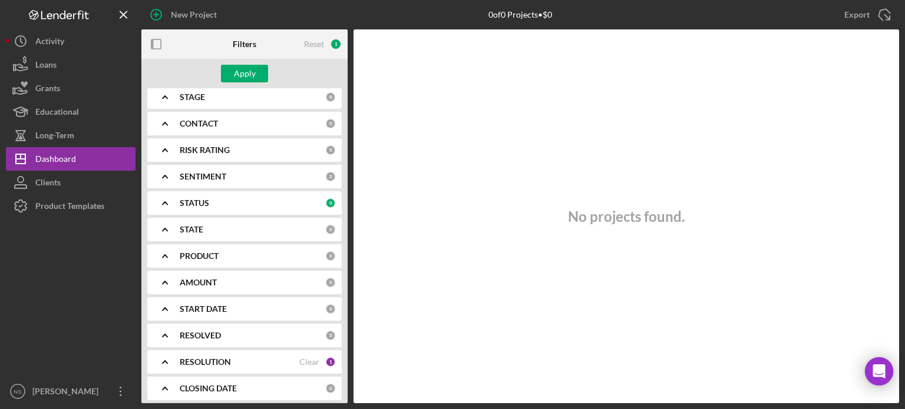
scroll to position [113, 0]
click at [242, 76] on div "Apply" at bounding box center [245, 74] width 22 height 18
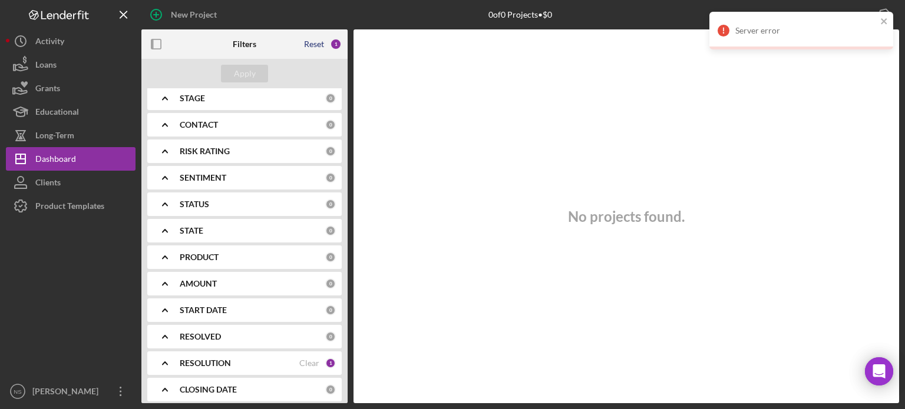
click at [318, 47] on div "Reset" at bounding box center [314, 43] width 20 height 9
click at [303, 122] on div "Clear" at bounding box center [309, 124] width 20 height 9
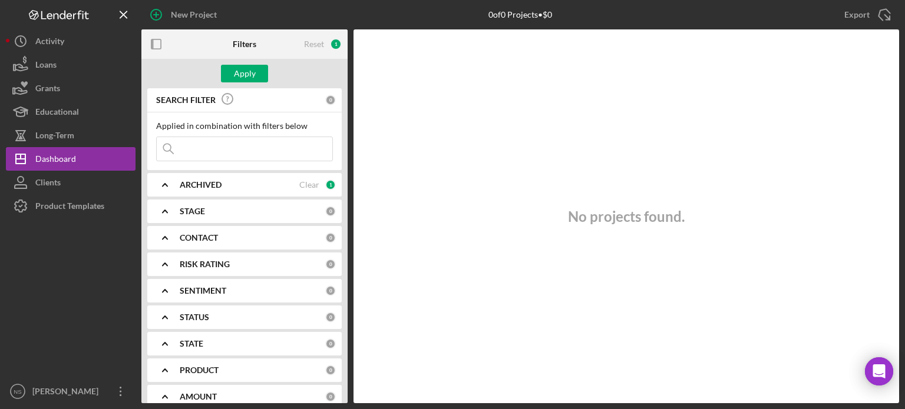
scroll to position [0, 0]
click at [198, 237] on b "CONTACT" at bounding box center [199, 237] width 38 height 9
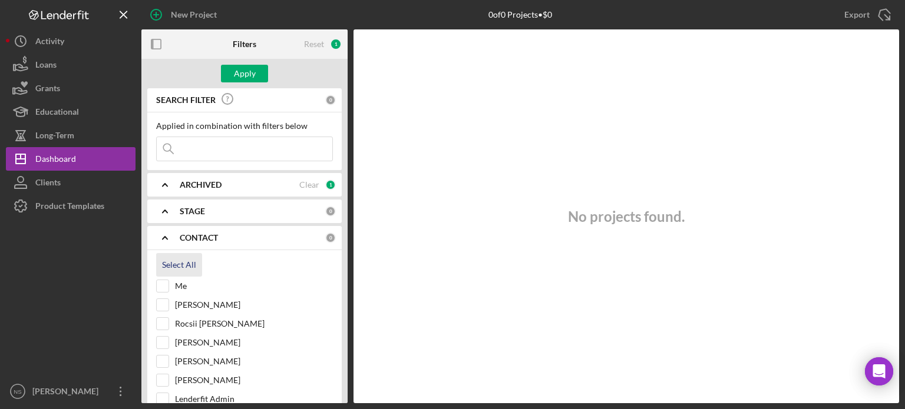
click at [174, 266] on div "Select All" at bounding box center [179, 265] width 34 height 24
checkbox input "true"
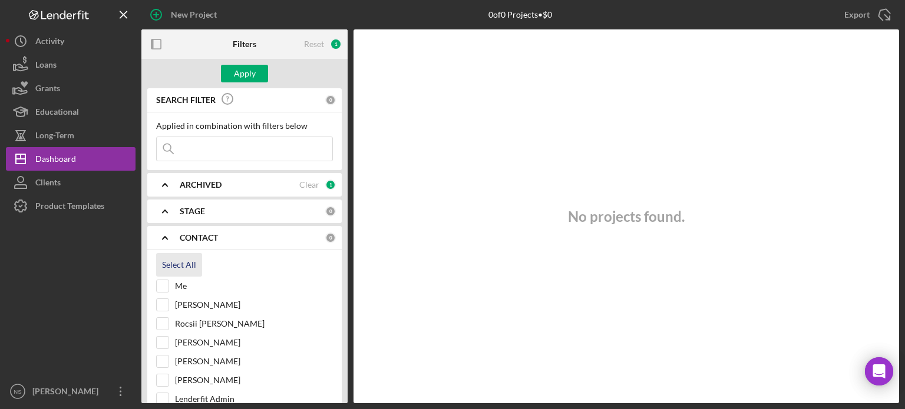
checkbox input "true"
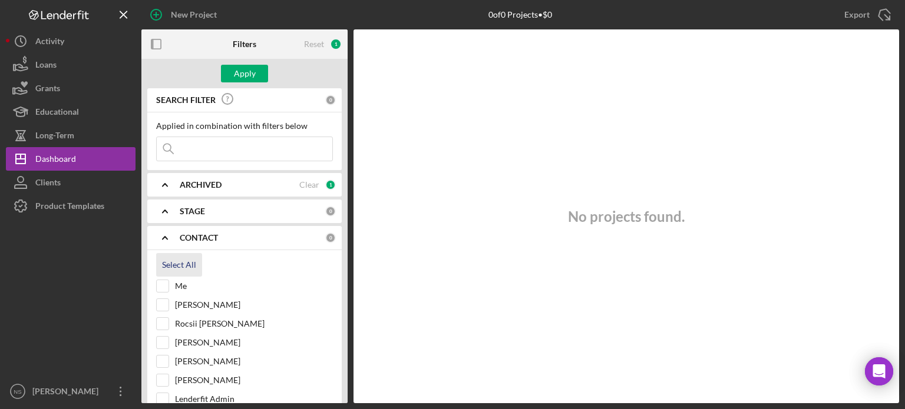
checkbox input "true"
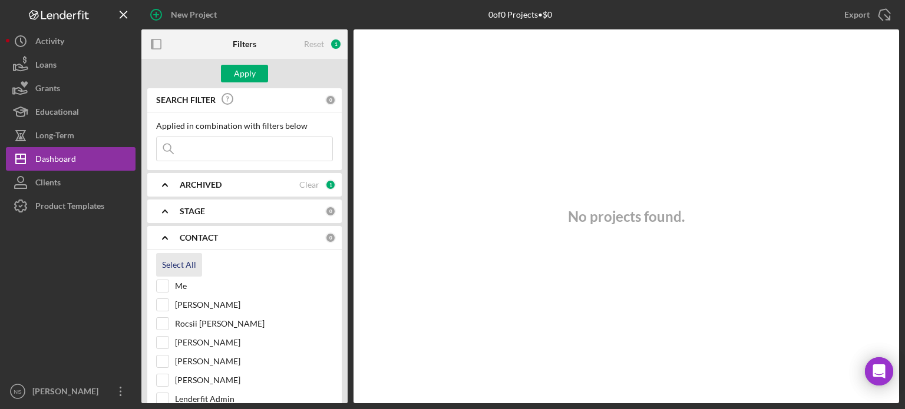
checkbox input "true"
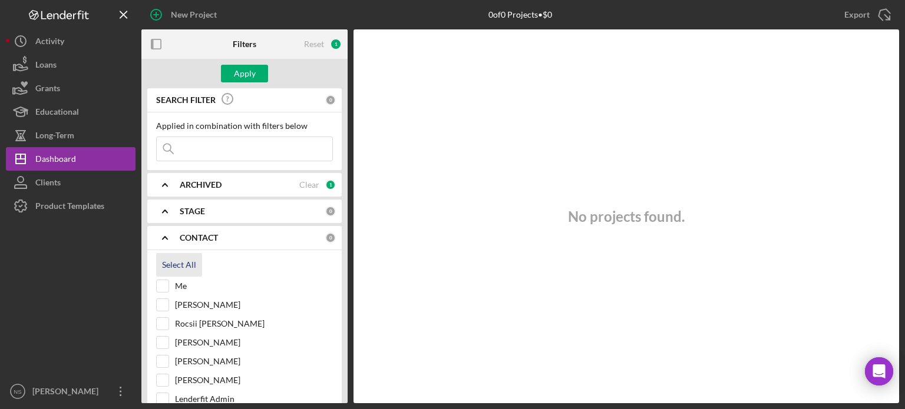
checkbox input "true"
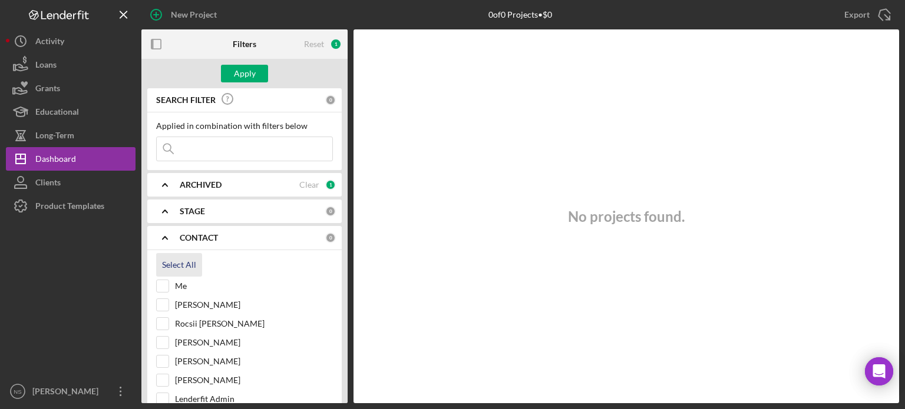
checkbox input "true"
click at [306, 186] on div "Clear" at bounding box center [309, 184] width 20 height 9
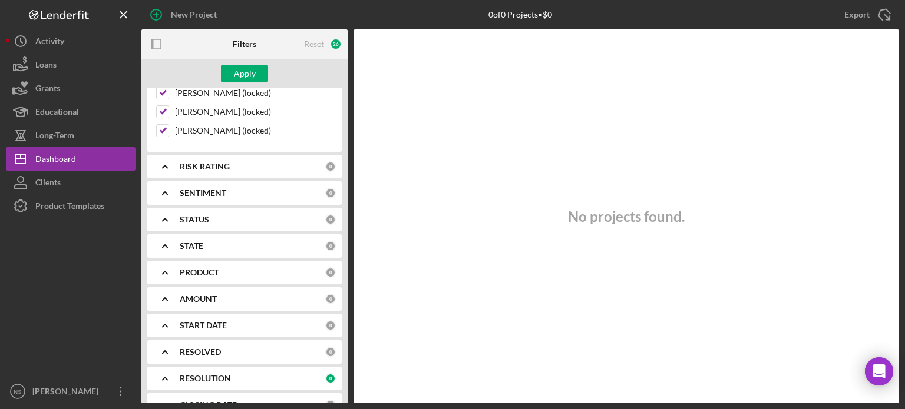
scroll to position [695, 0]
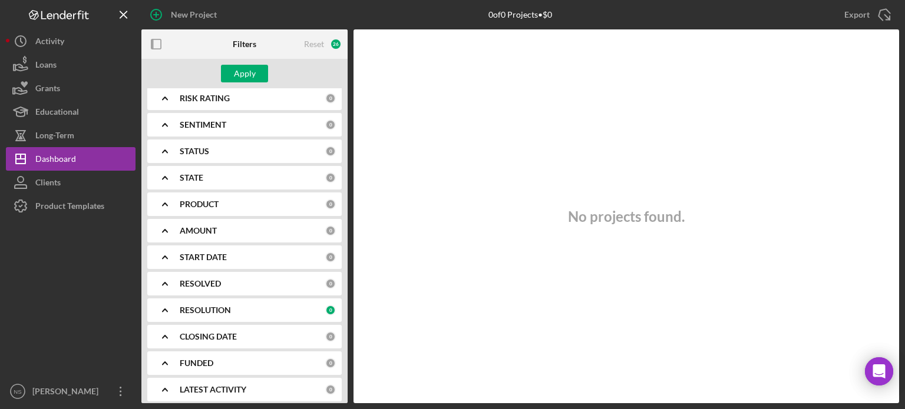
click at [204, 306] on b "RESOLUTION" at bounding box center [205, 310] width 51 height 9
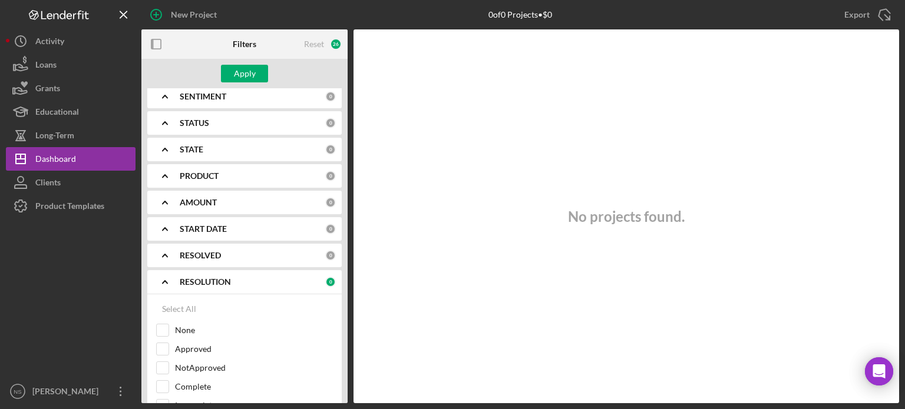
scroll to position [813, 0]
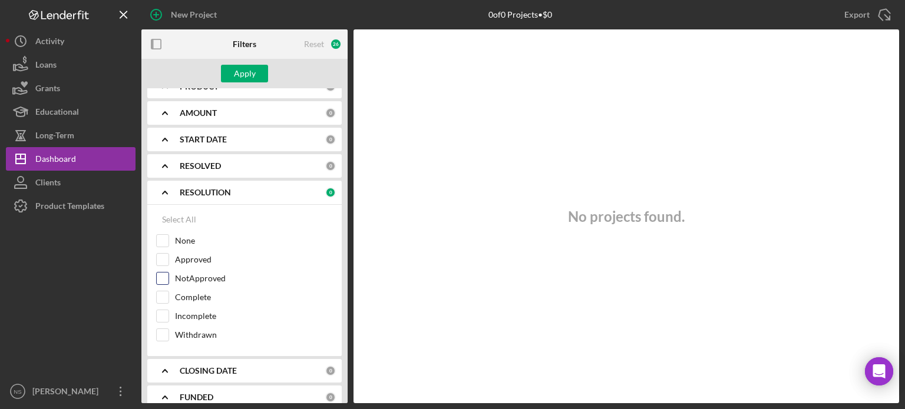
click at [163, 273] on input "NotApproved" at bounding box center [163, 279] width 12 height 12
checkbox input "true"
click at [238, 75] on div "Apply" at bounding box center [245, 74] width 22 height 18
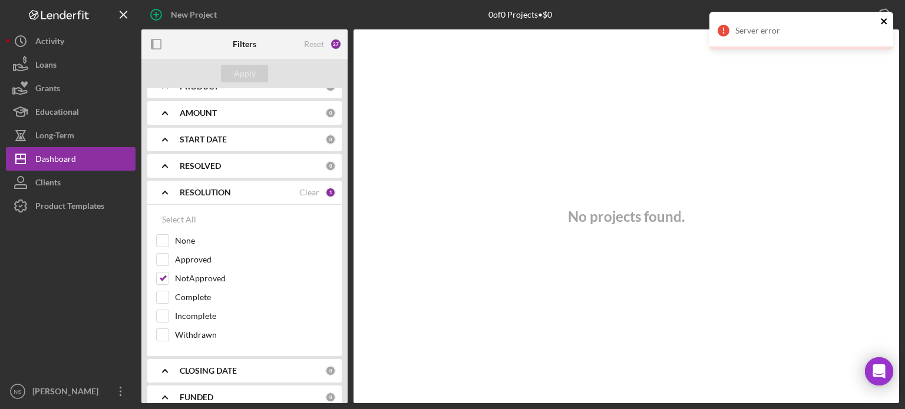
click at [883, 21] on icon "close" at bounding box center [884, 21] width 6 height 6
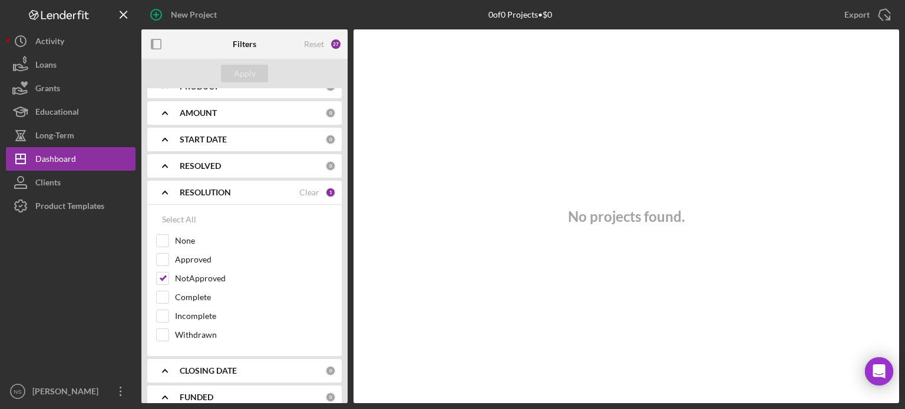
click at [325, 187] on div "1" at bounding box center [330, 192] width 11 height 11
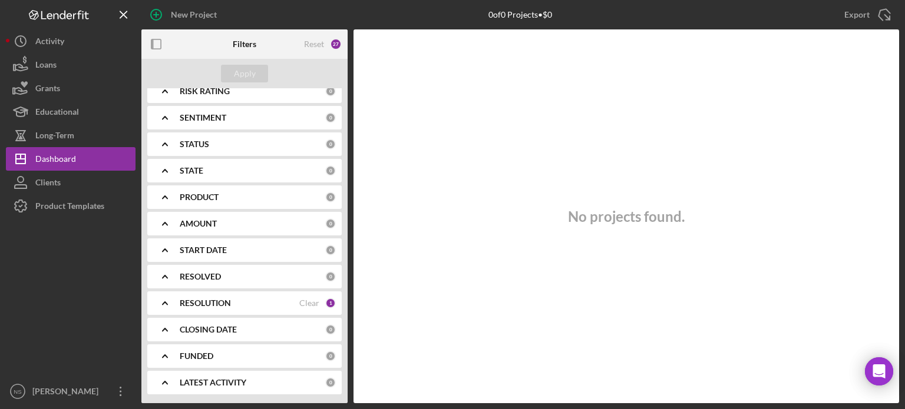
scroll to position [695, 0]
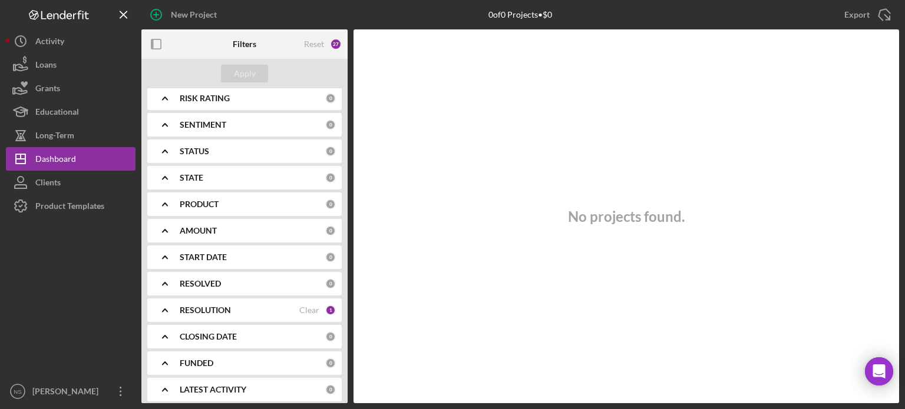
click at [328, 305] on div "1" at bounding box center [330, 310] width 11 height 11
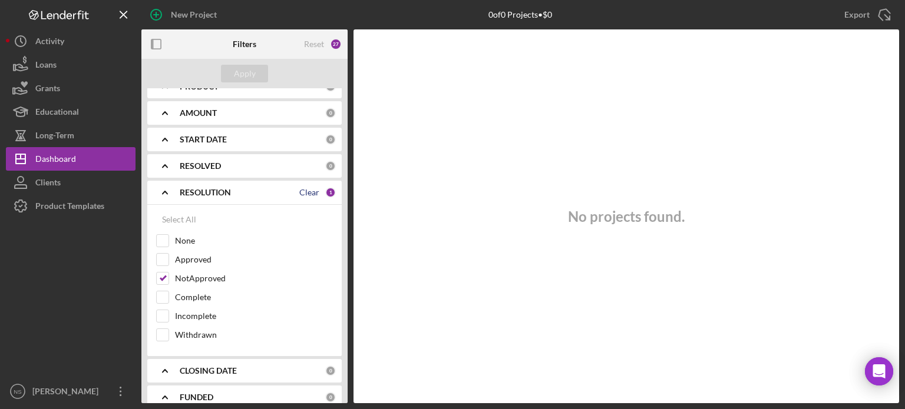
click at [299, 188] on div "Clear" at bounding box center [309, 192] width 20 height 9
checkbox input "false"
click at [236, 74] on div "Apply" at bounding box center [245, 74] width 22 height 18
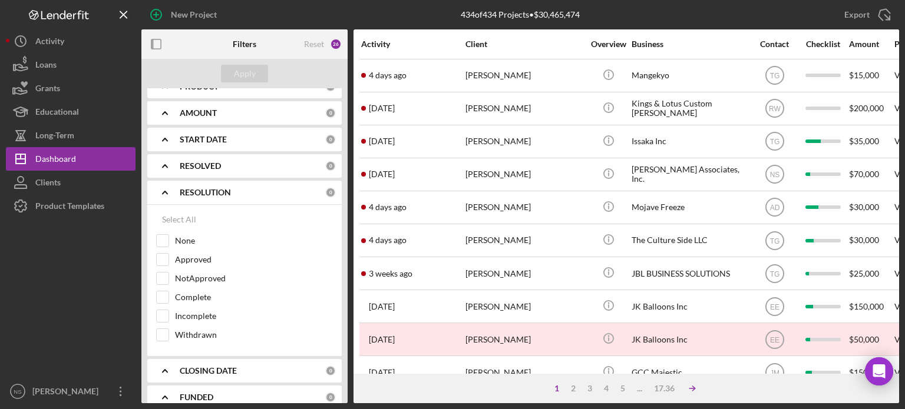
click at [690, 388] on icon "Icon/Table Sort Arrow" at bounding box center [692, 389] width 24 height 24
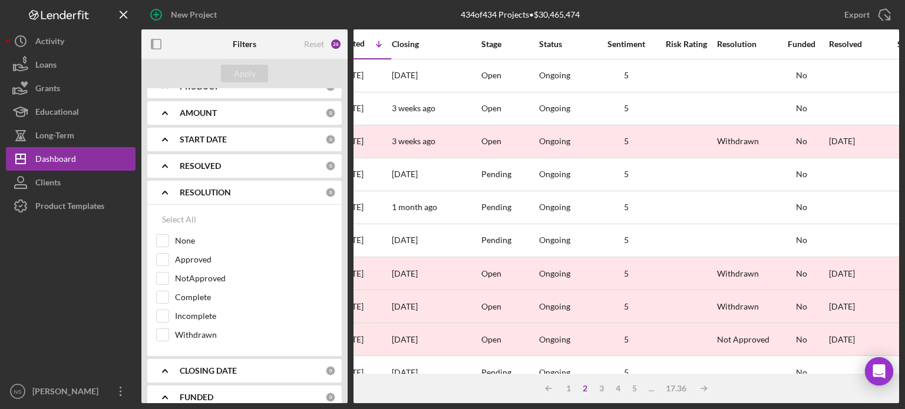
scroll to position [0, 745]
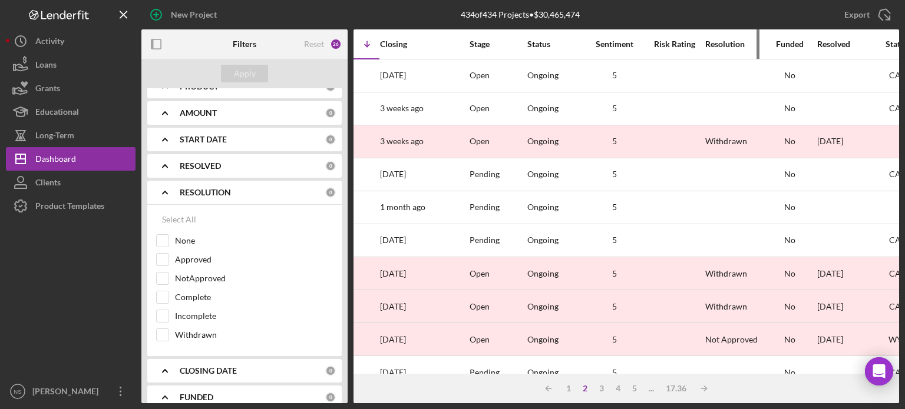
click at [728, 42] on div "Resolution" at bounding box center [733, 43] width 57 height 9
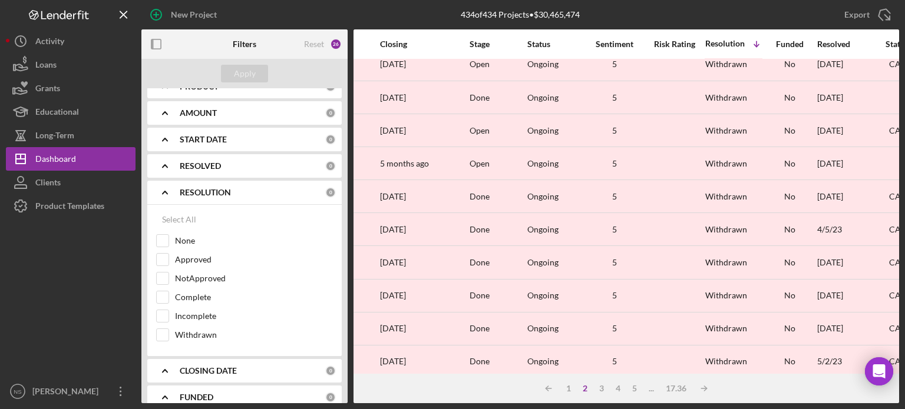
scroll to position [525, 745]
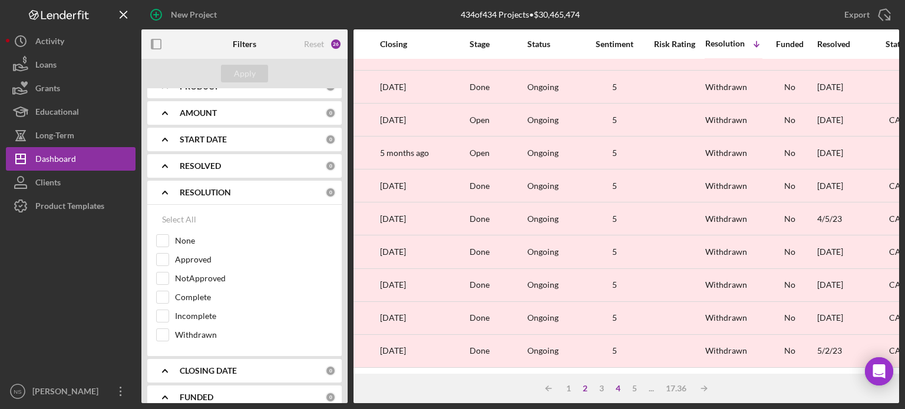
click at [620, 389] on div "4" at bounding box center [618, 388] width 16 height 9
click at [634, 388] on div "5" at bounding box center [634, 388] width 16 height 9
click at [634, 388] on div "6" at bounding box center [635, 388] width 16 height 9
click at [551, 389] on line at bounding box center [548, 389] width 5 height 0
click at [705, 388] on icon "Icon/Table Sort Arrow" at bounding box center [705, 389] width 24 height 24
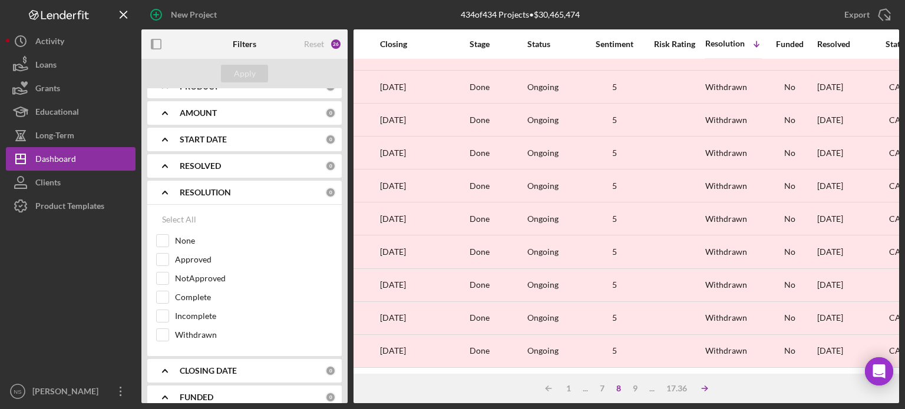
click at [706, 386] on icon "Icon/Table Sort Arrow" at bounding box center [705, 389] width 24 height 24
click at [636, 389] on div "10" at bounding box center [634, 388] width 21 height 9
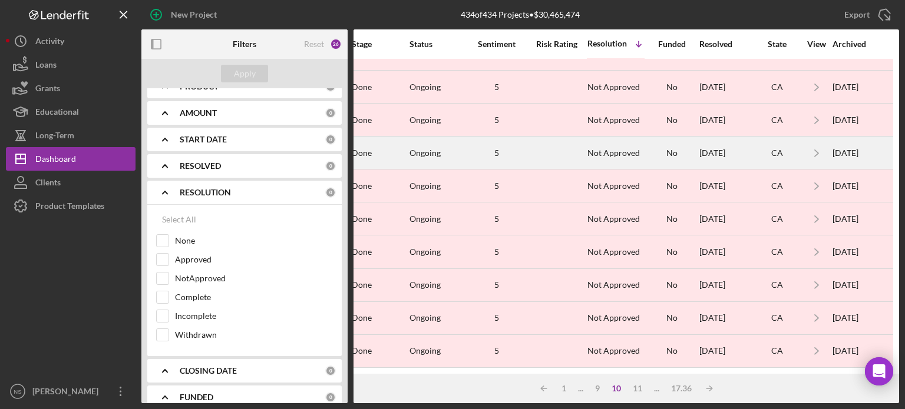
scroll to position [525, 872]
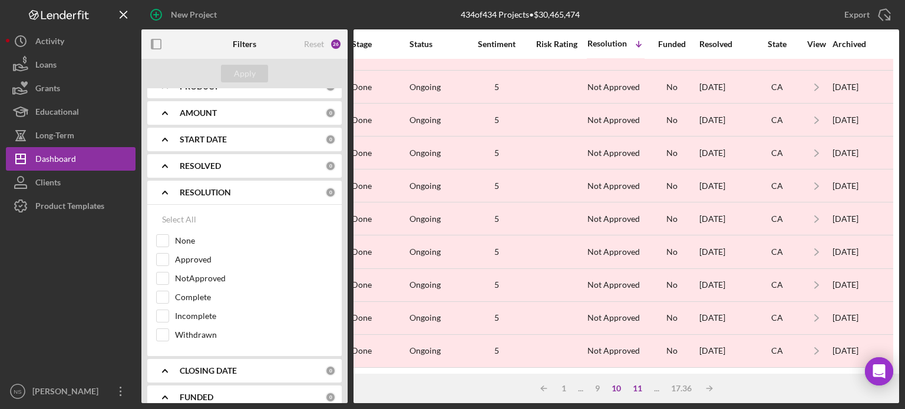
click at [636, 391] on div "11" at bounding box center [637, 388] width 21 height 9
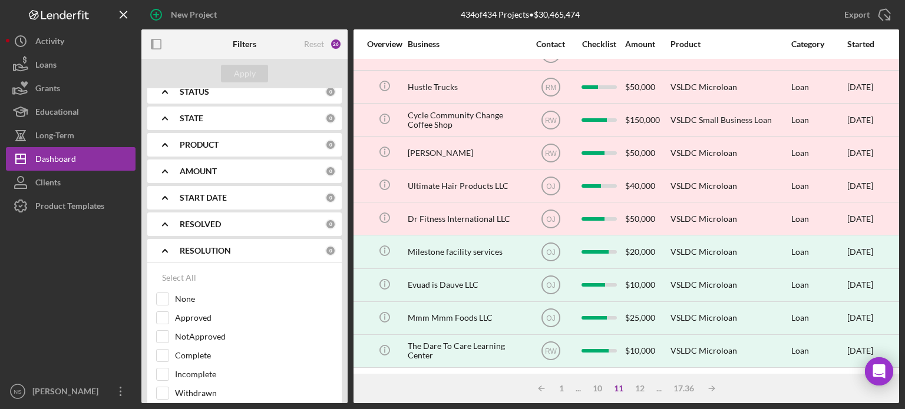
scroll to position [754, 0]
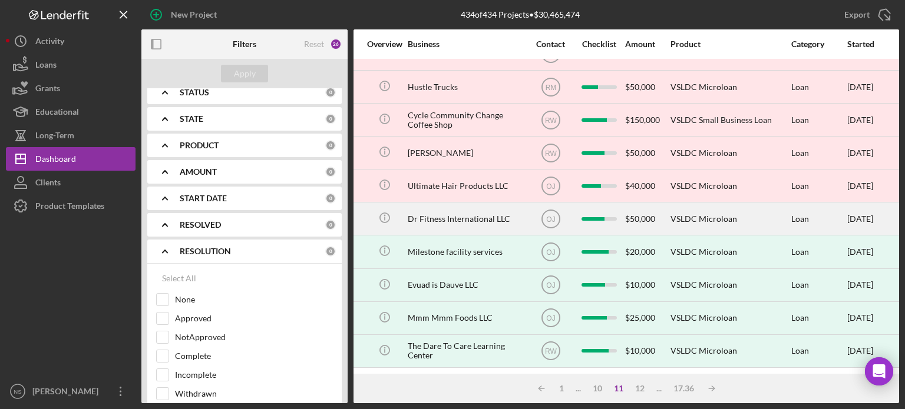
click at [429, 209] on div "Dr Fitness International LLC" at bounding box center [467, 218] width 118 height 31
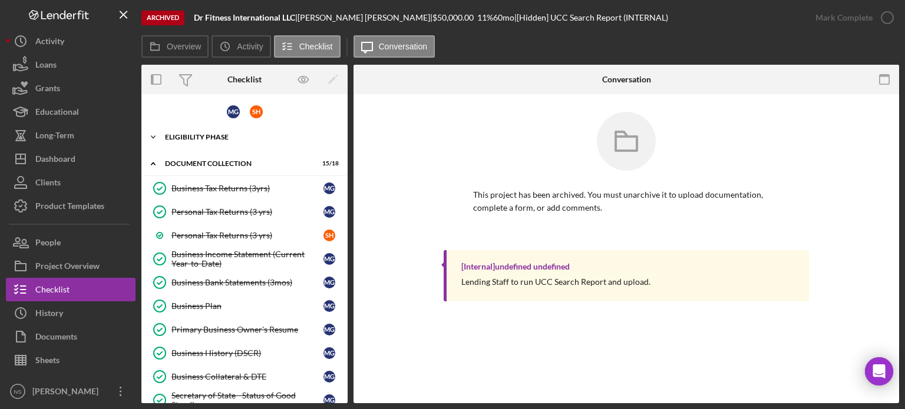
click at [147, 127] on icon "Icon/Expander" at bounding box center [153, 137] width 24 height 24
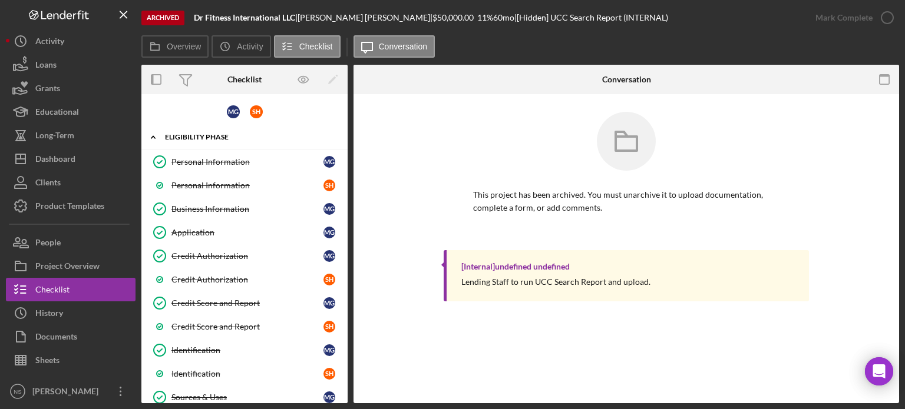
click at [151, 134] on icon "Icon/Expander" at bounding box center [153, 137] width 24 height 24
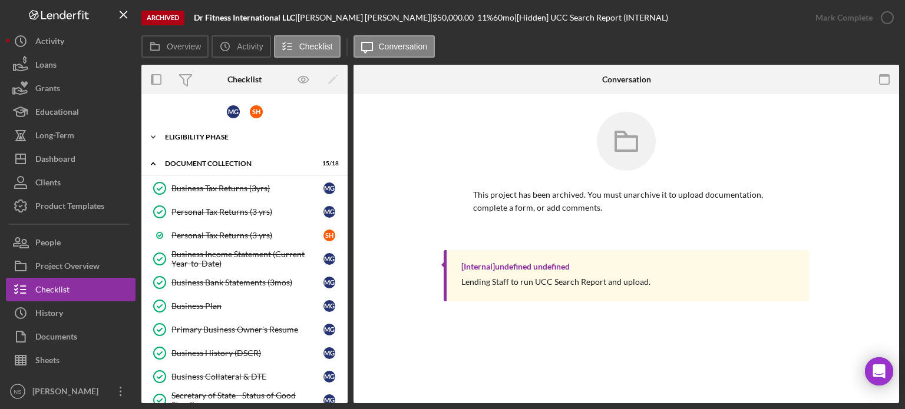
click at [154, 137] on icon "Icon/Expander" at bounding box center [153, 137] width 24 height 24
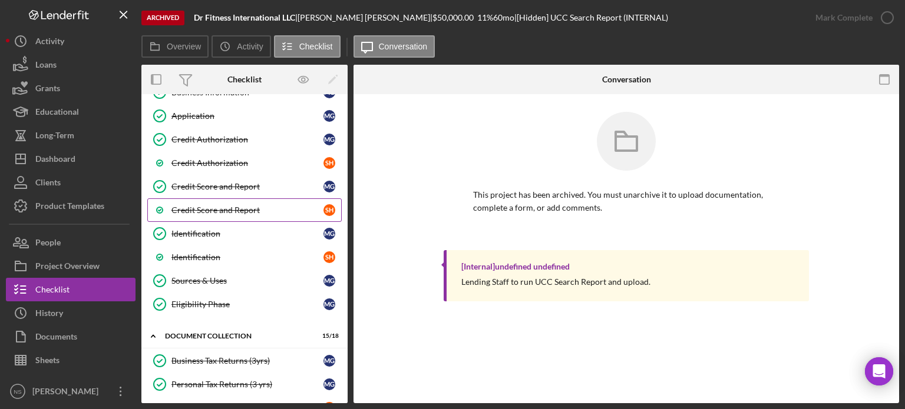
scroll to position [118, 0]
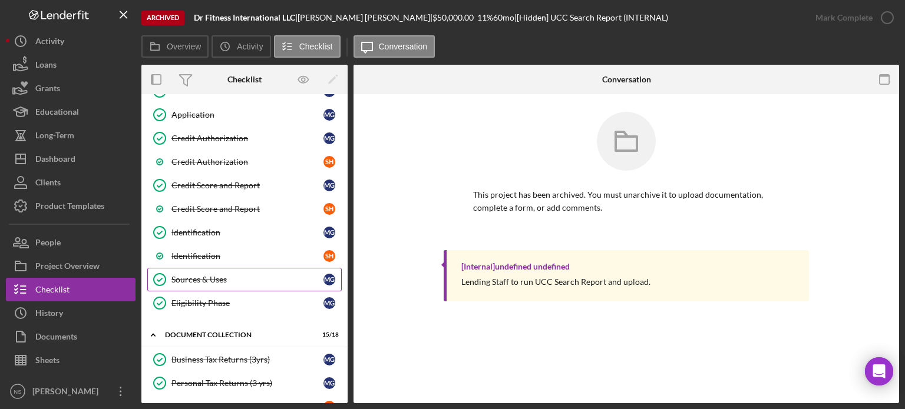
click at [191, 277] on div "Sources & Uses" at bounding box center [247, 279] width 152 height 9
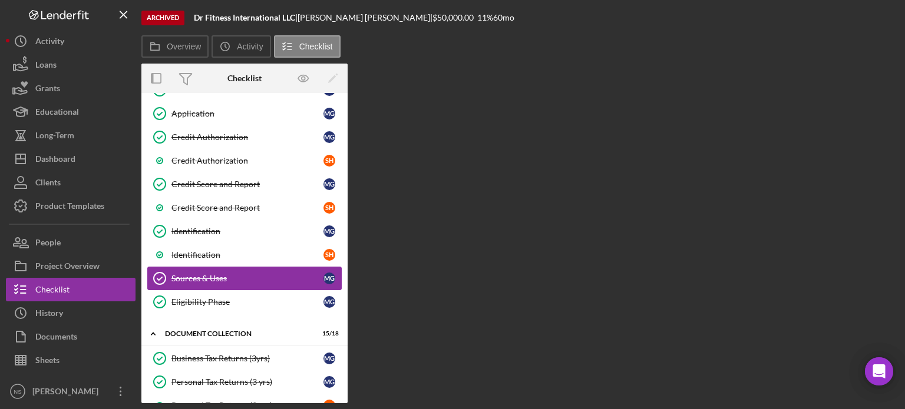
click at [191, 277] on div "Sources & Uses" at bounding box center [247, 278] width 152 height 9
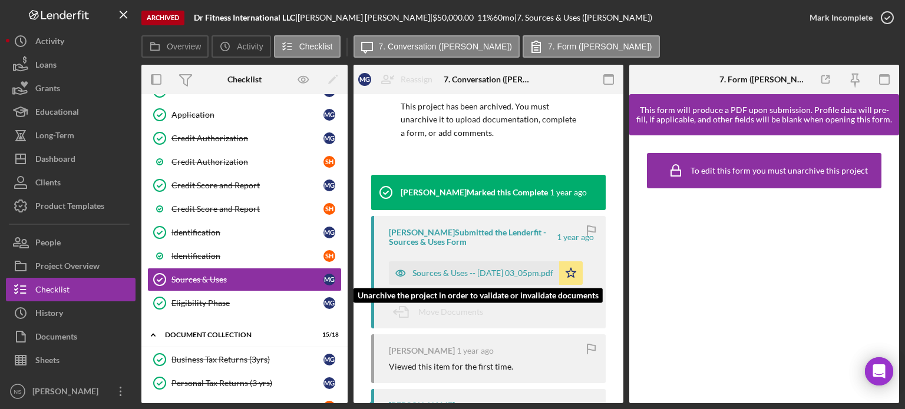
scroll to position [177, 0]
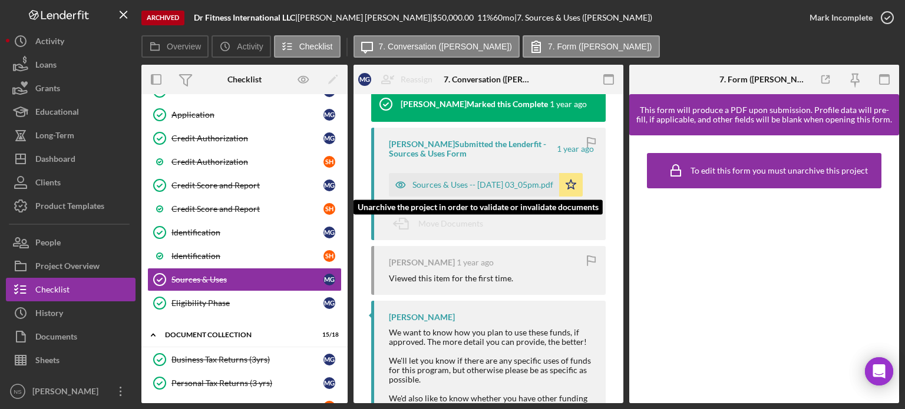
click at [429, 184] on div "Sources & Uses -- 2024-07-27 03_05pm.pdf" at bounding box center [482, 184] width 141 height 9
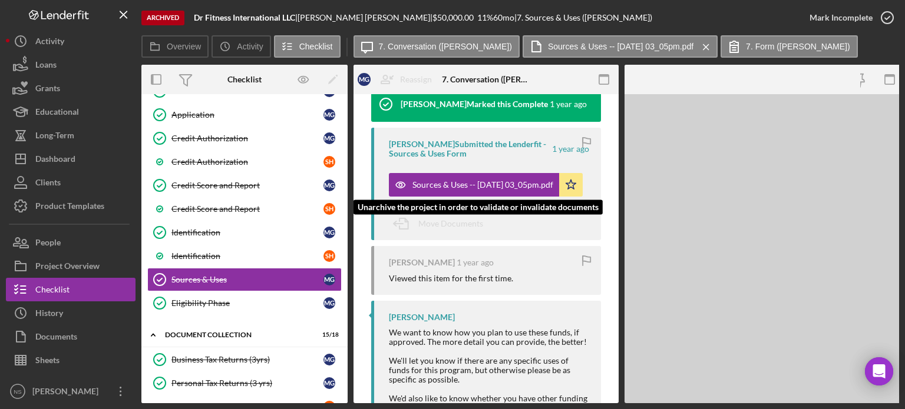
click at [429, 184] on div "Sources & Uses -- 2024-07-27 03_05pm.pdf" at bounding box center [482, 184] width 141 height 9
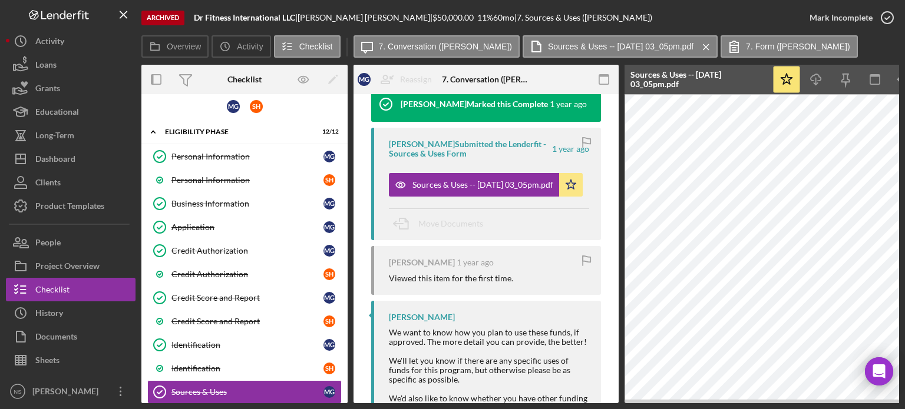
scroll to position [0, 0]
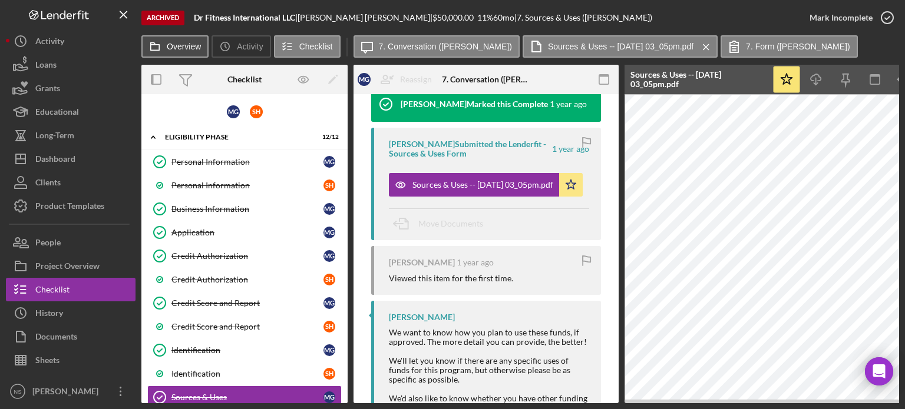
click at [190, 48] on label "Overview" at bounding box center [184, 46] width 34 height 9
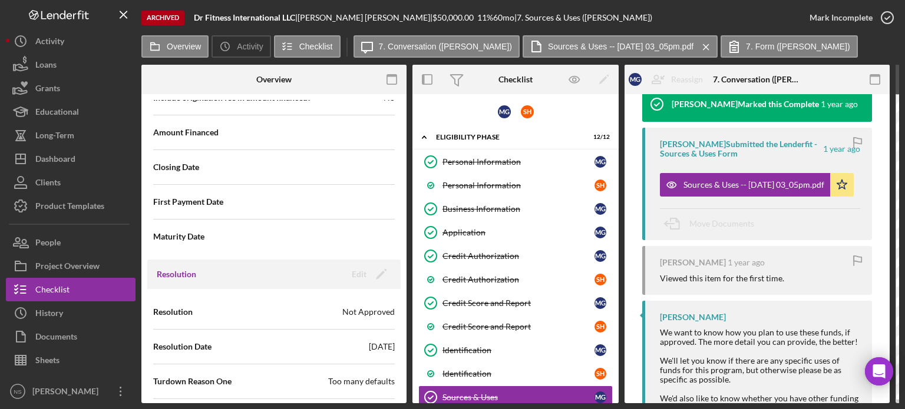
scroll to position [1346, 0]
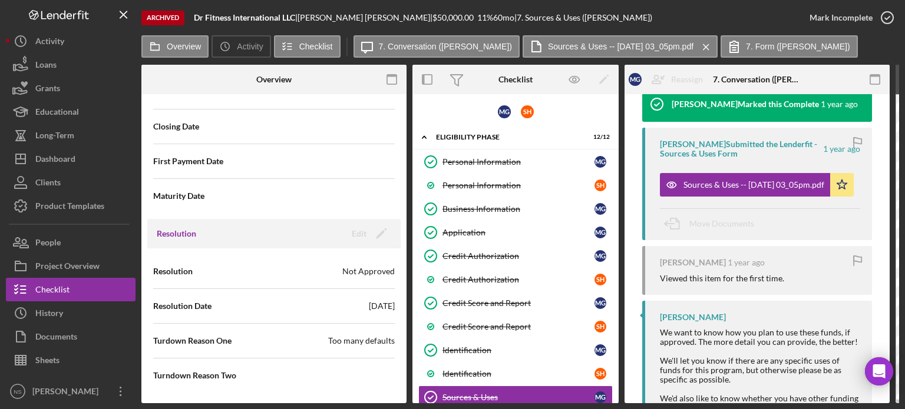
click at [186, 231] on h3 "Resolution" at bounding box center [176, 234] width 39 height 12
click at [37, 315] on div "History" at bounding box center [49, 315] width 28 height 27
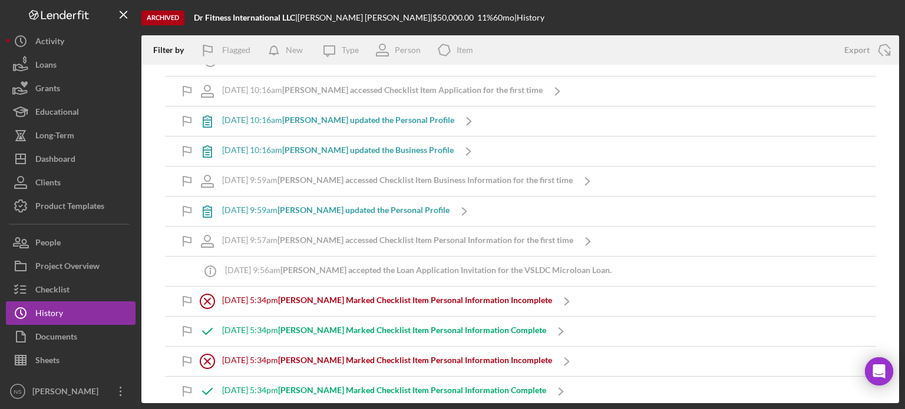
scroll to position [6581, 0]
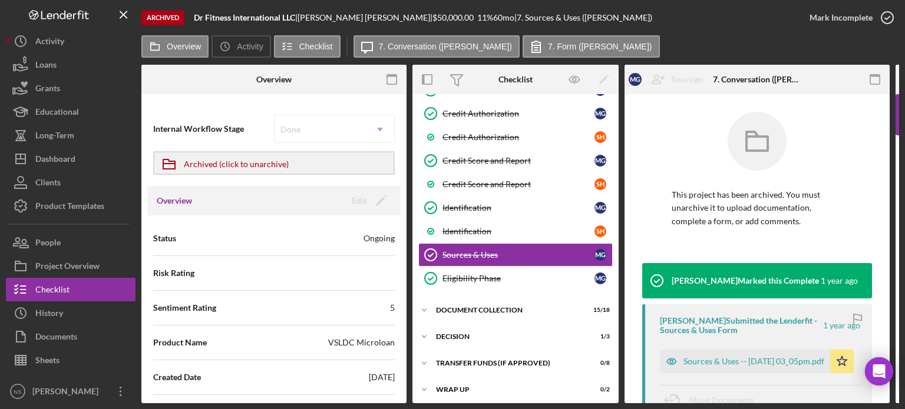
scroll to position [143, 0]
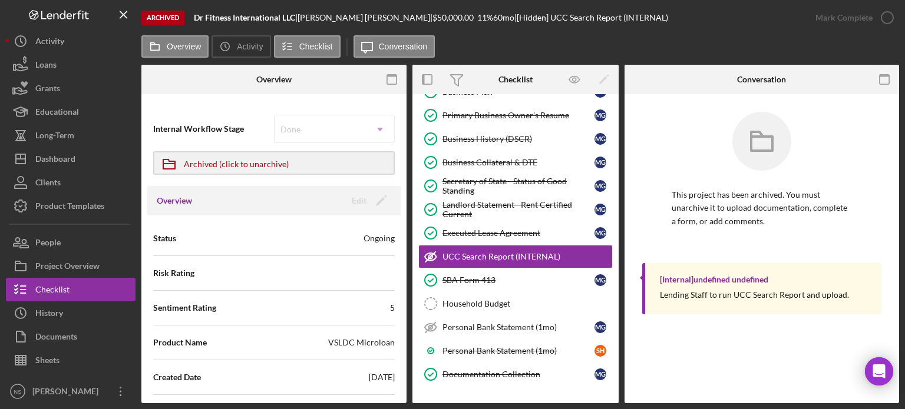
scroll to position [504, 0]
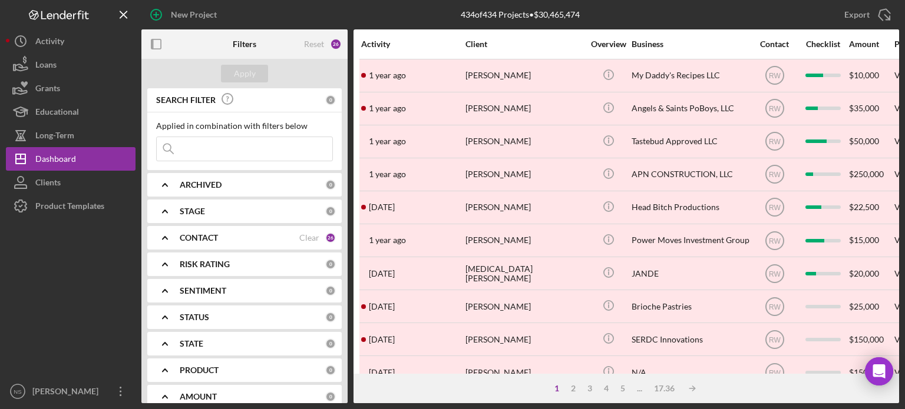
click at [205, 144] on input at bounding box center [245, 149] width 176 height 24
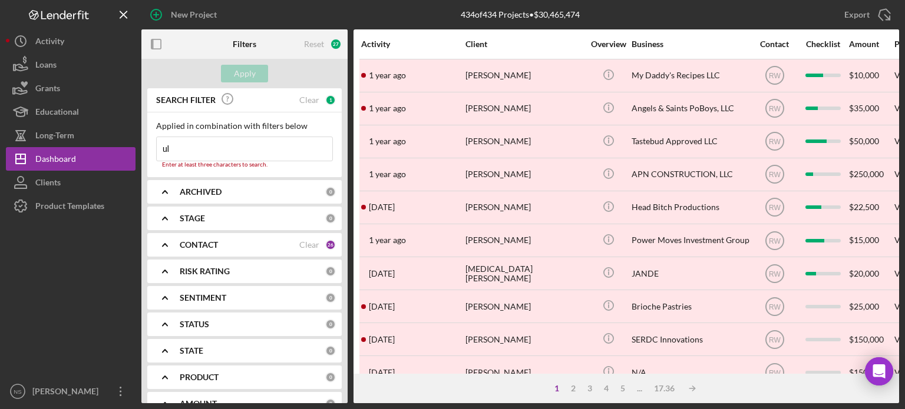
type input "ULTIMATE HAIR"
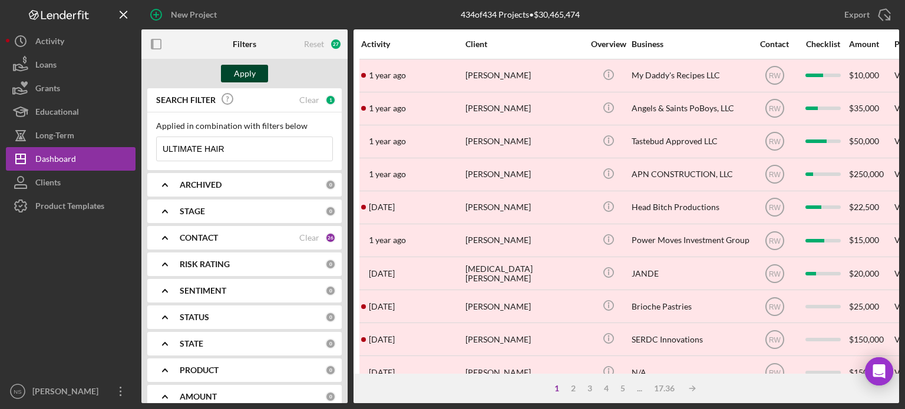
click at [243, 73] on div "Apply" at bounding box center [245, 74] width 22 height 18
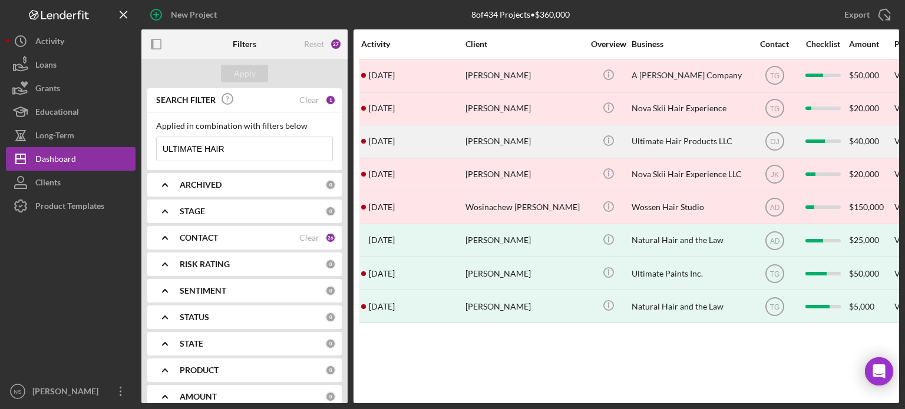
click at [487, 140] on div "[PERSON_NAME]" at bounding box center [524, 141] width 118 height 31
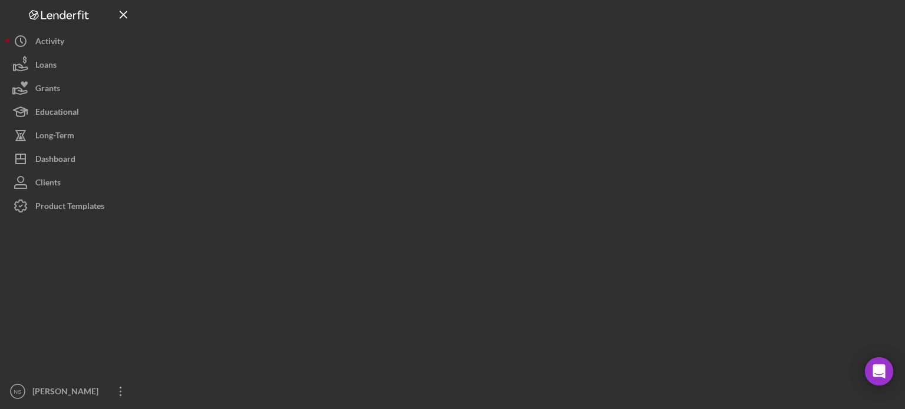
click at [487, 140] on div at bounding box center [520, 201] width 758 height 403
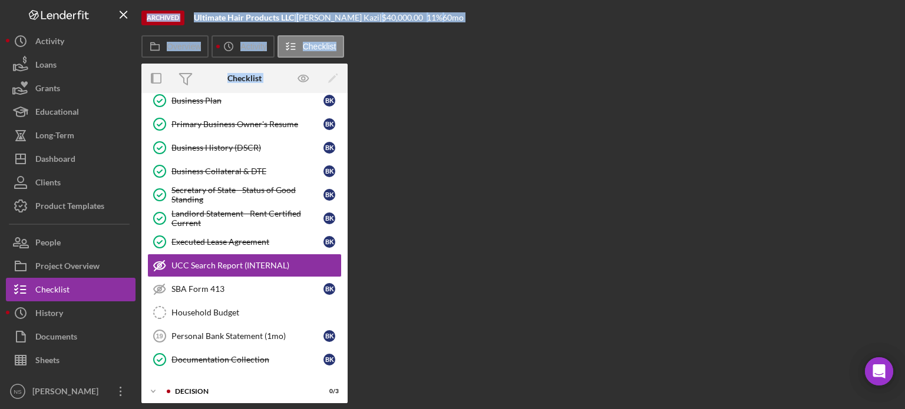
scroll to position [170, 0]
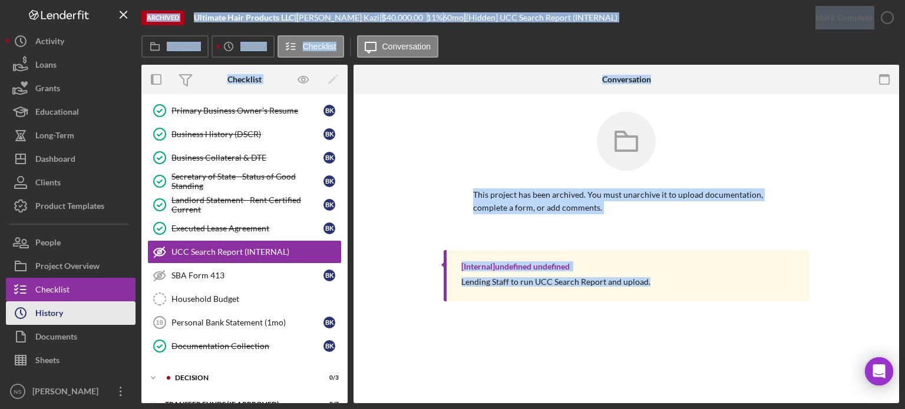
click at [75, 317] on button "Icon/History History" at bounding box center [71, 314] width 130 height 24
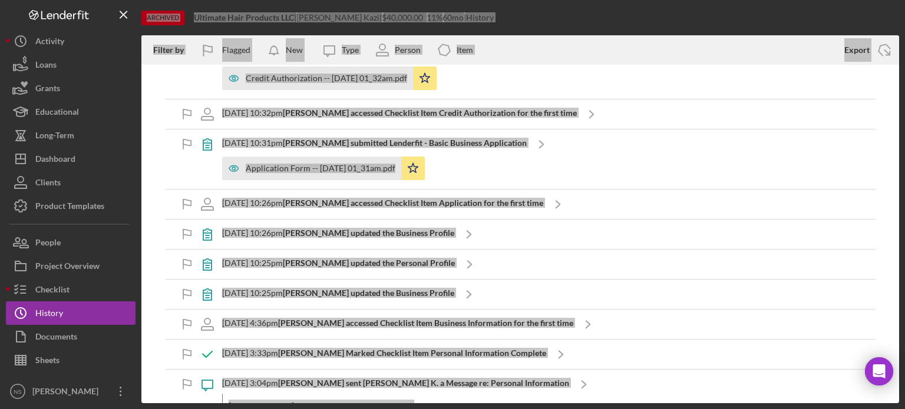
scroll to position [8571, 0]
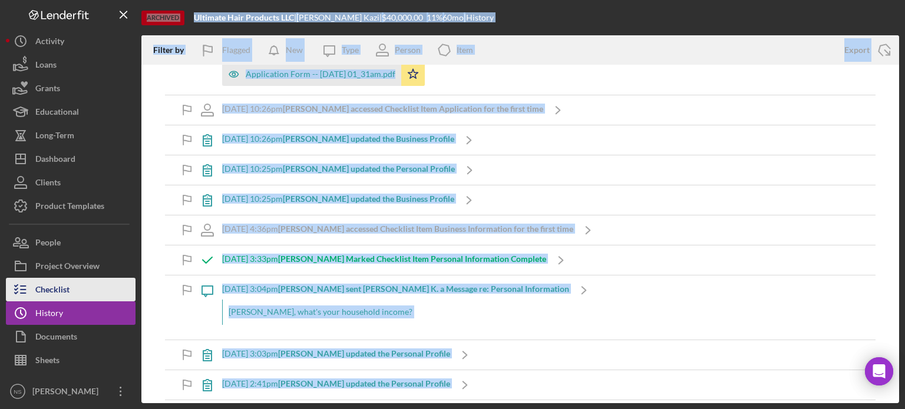
click at [58, 288] on div "Checklist" at bounding box center [52, 291] width 34 height 27
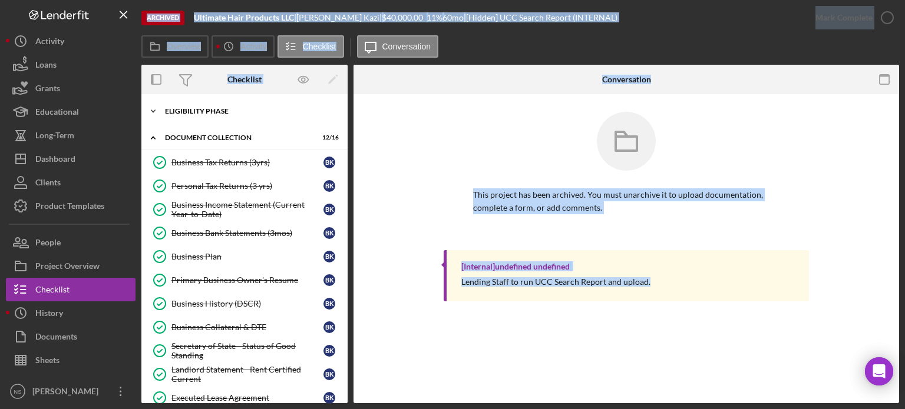
click at [151, 110] on icon "Icon/Expander" at bounding box center [153, 112] width 24 height 24
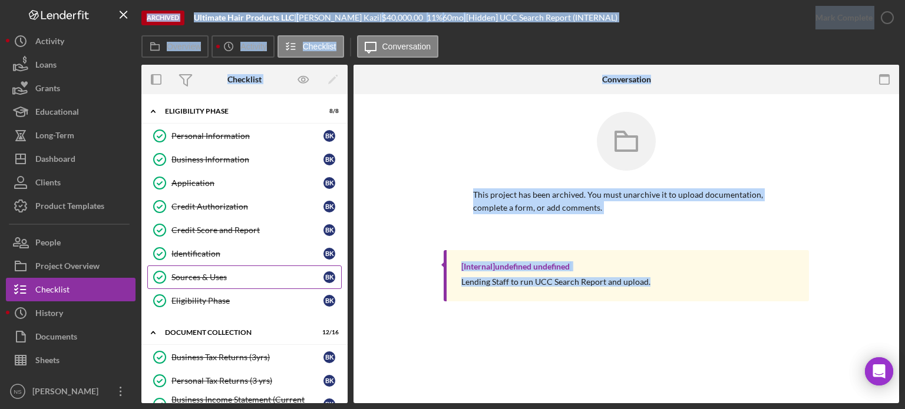
click at [191, 273] on div "Sources & Uses" at bounding box center [247, 277] width 152 height 9
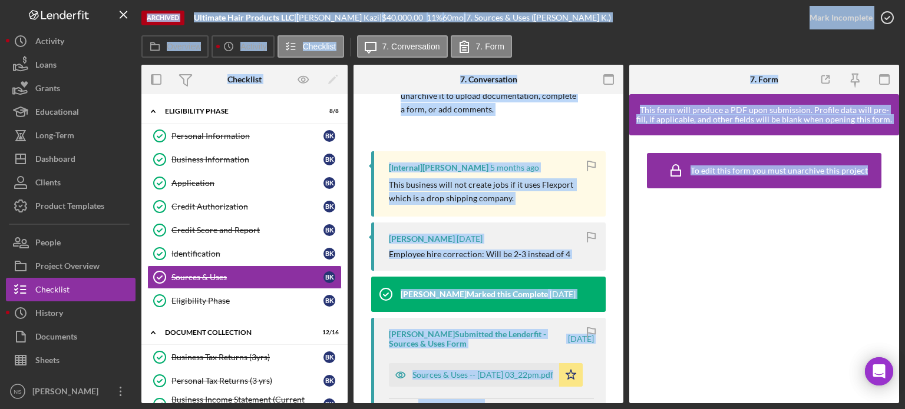
scroll to position [177, 0]
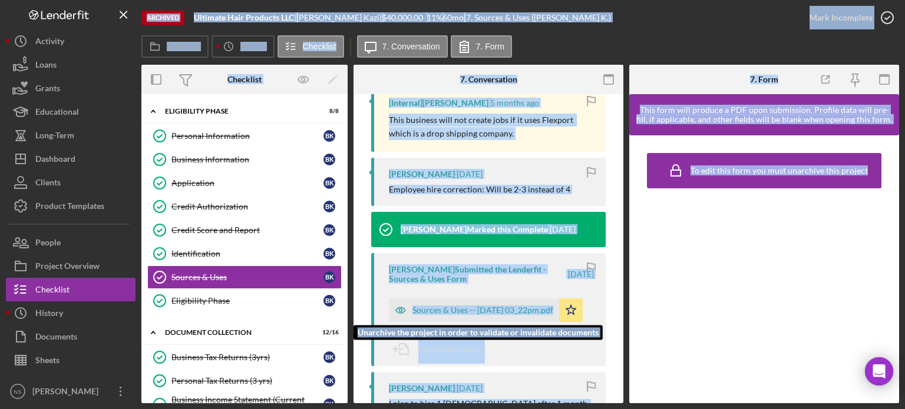
click at [431, 310] on div "Sources & Uses -- [DATE] 03_22pm.pdf" at bounding box center [482, 310] width 141 height 9
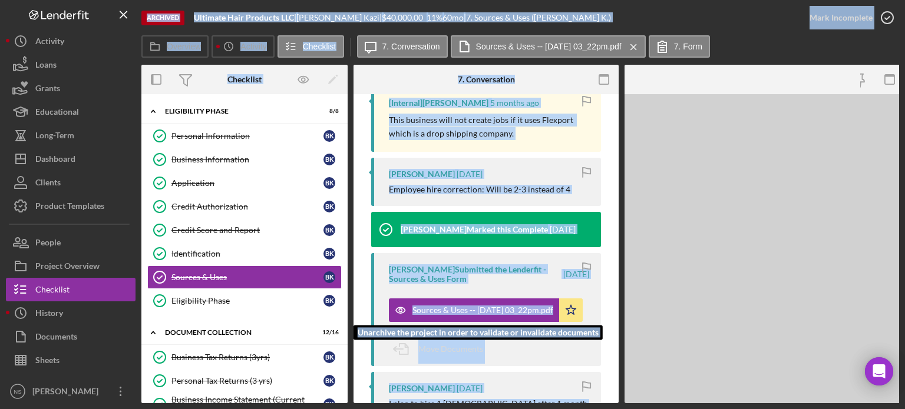
click at [431, 310] on div "Sources & Uses -- [DATE] 03_22pm.pdf" at bounding box center [482, 310] width 141 height 9
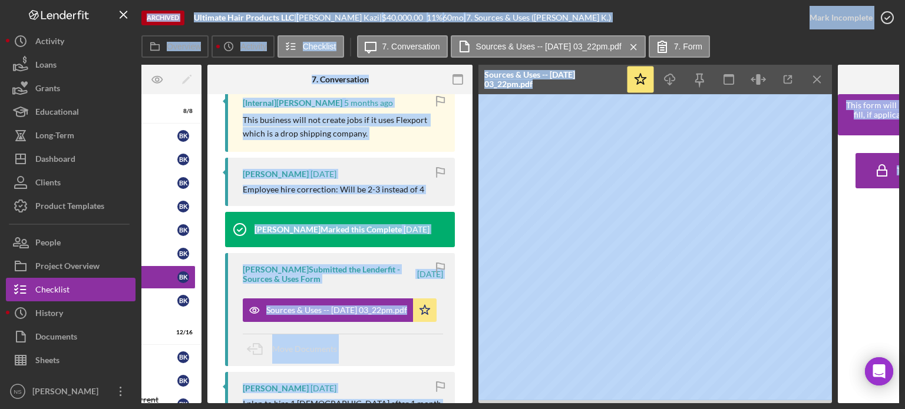
scroll to position [0, 178]
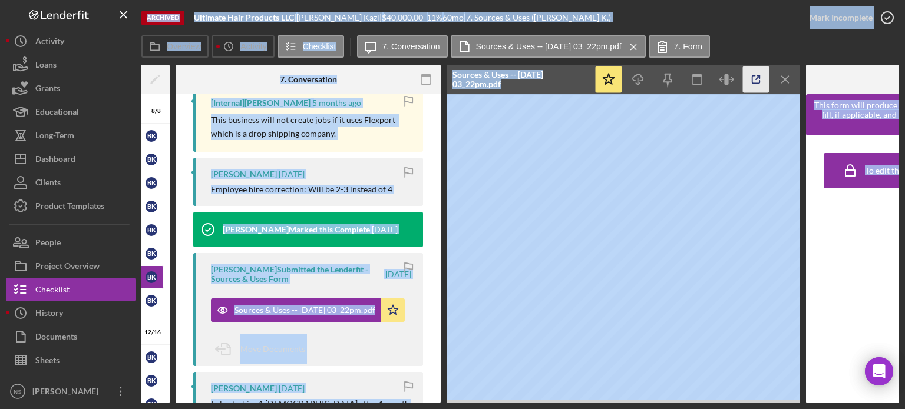
click at [755, 74] on icon "button" at bounding box center [756, 80] width 27 height 27
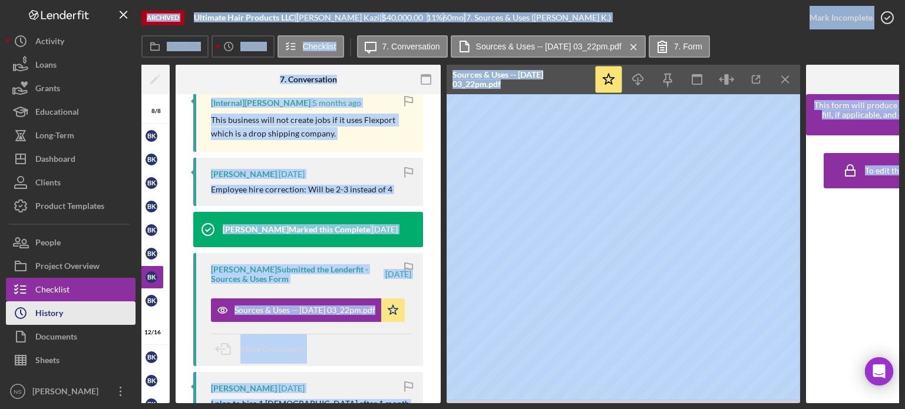
click at [52, 315] on div "History" at bounding box center [49, 315] width 28 height 27
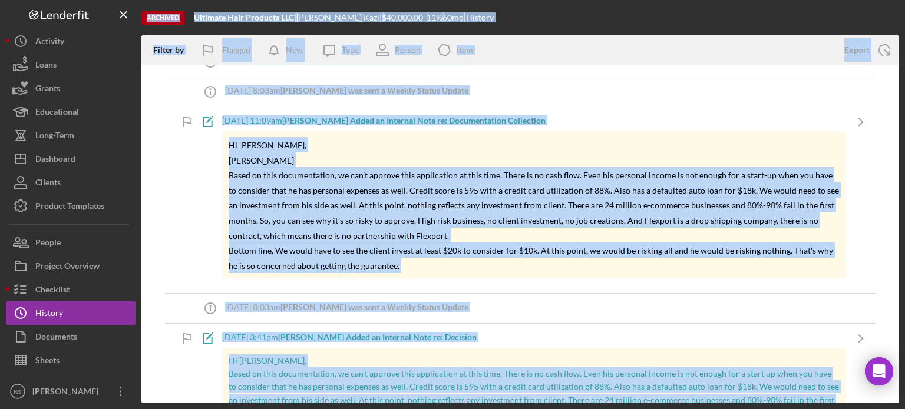
scroll to position [295, 0]
